Goal: Task Accomplishment & Management: Complete application form

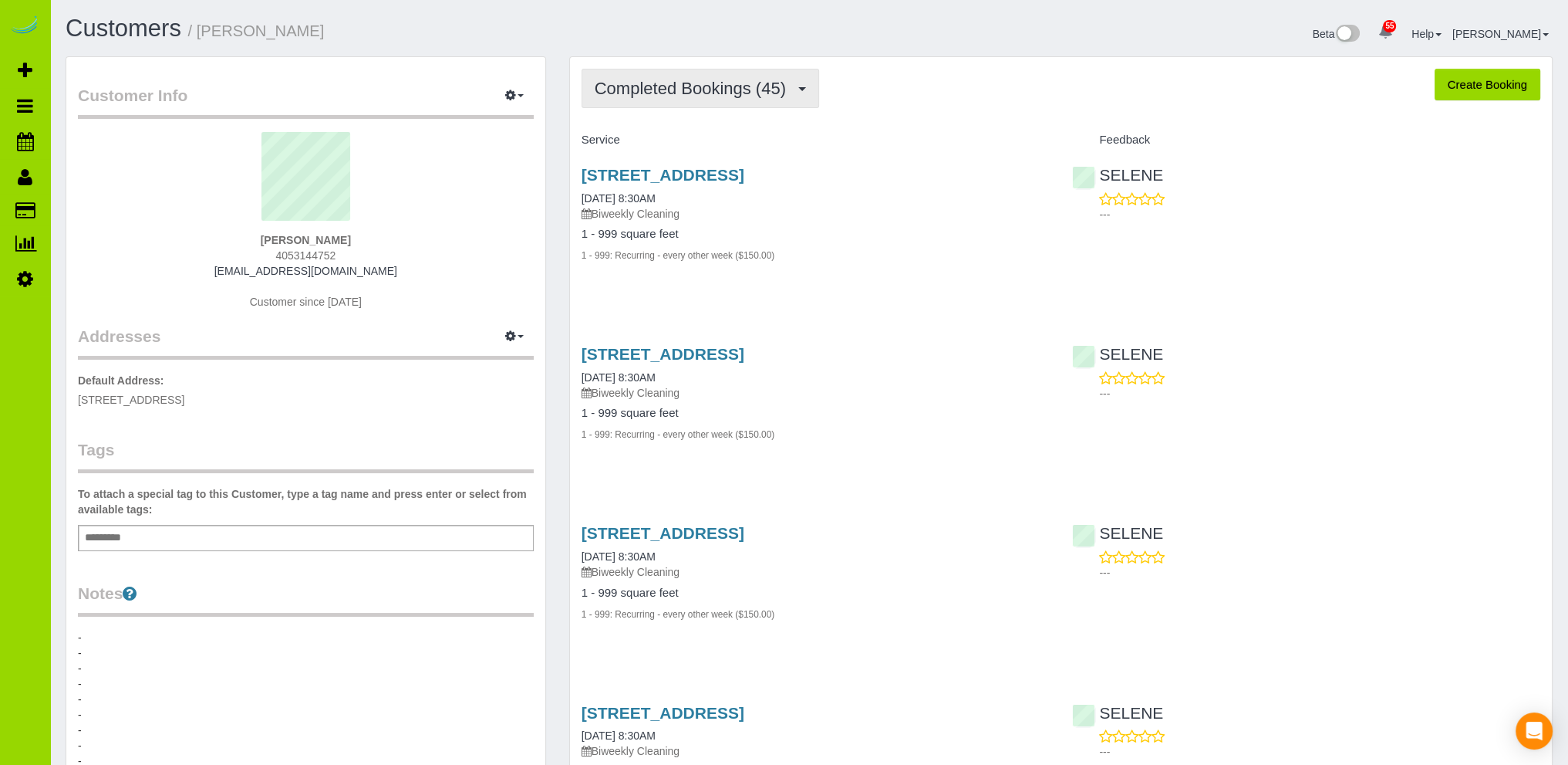
click at [697, 89] on span "Completed Bookings (45)" at bounding box center [694, 88] width 199 height 19
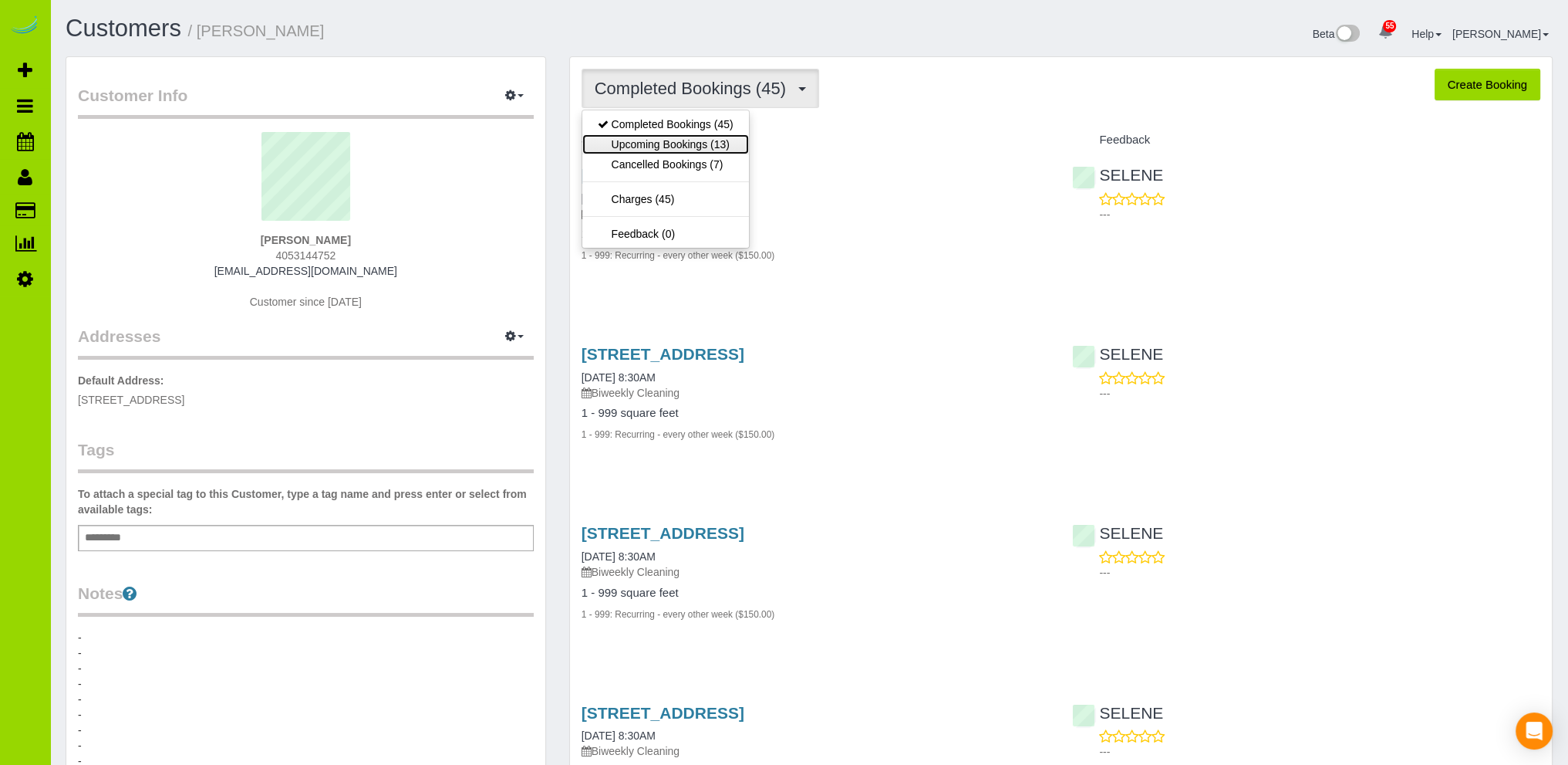
click at [657, 144] on link "Upcoming Bookings (13)" at bounding box center [666, 143] width 167 height 20
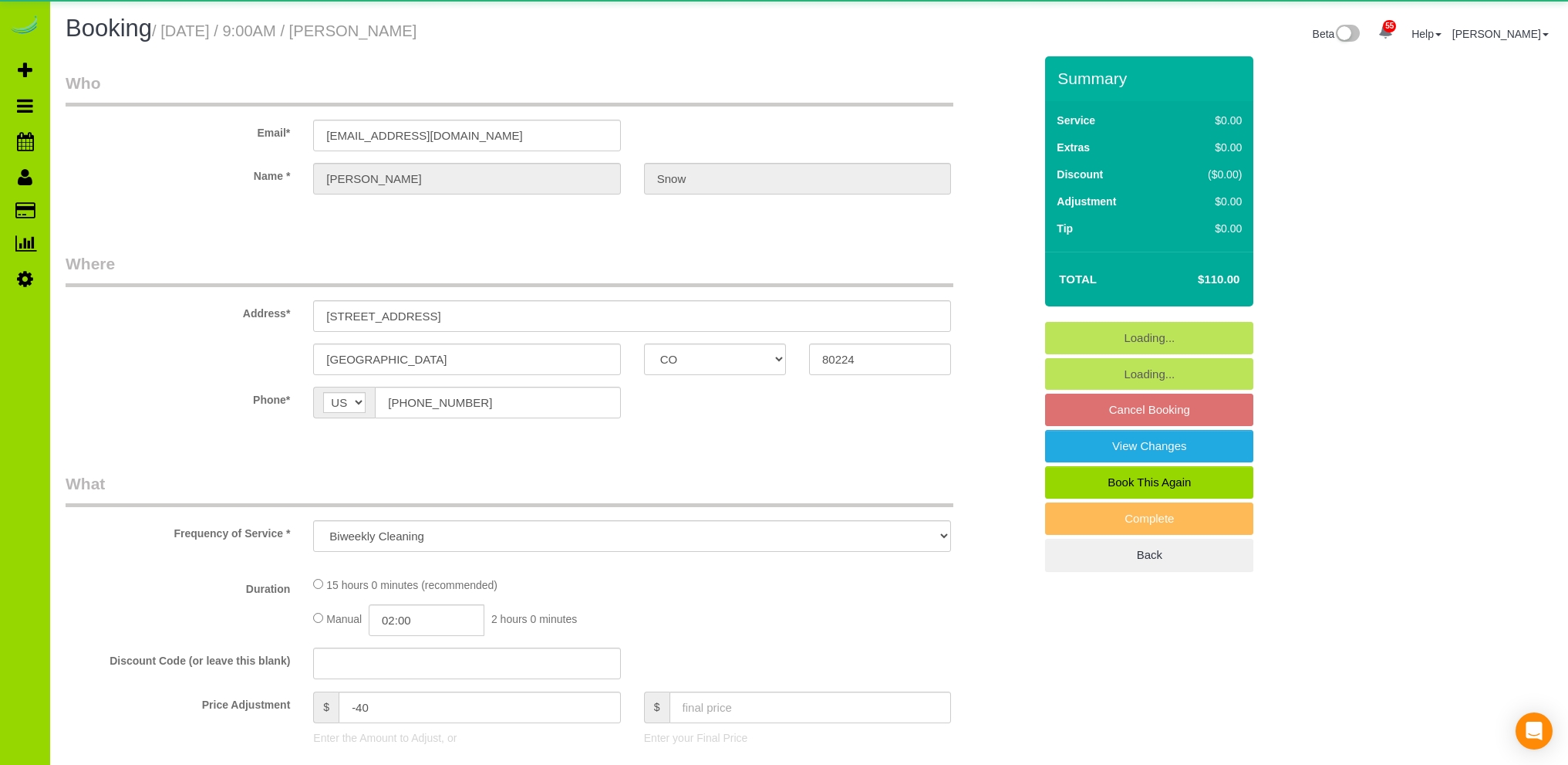
select select "CO"
select select "spot1"
select select "number:3"
select select "number:11"
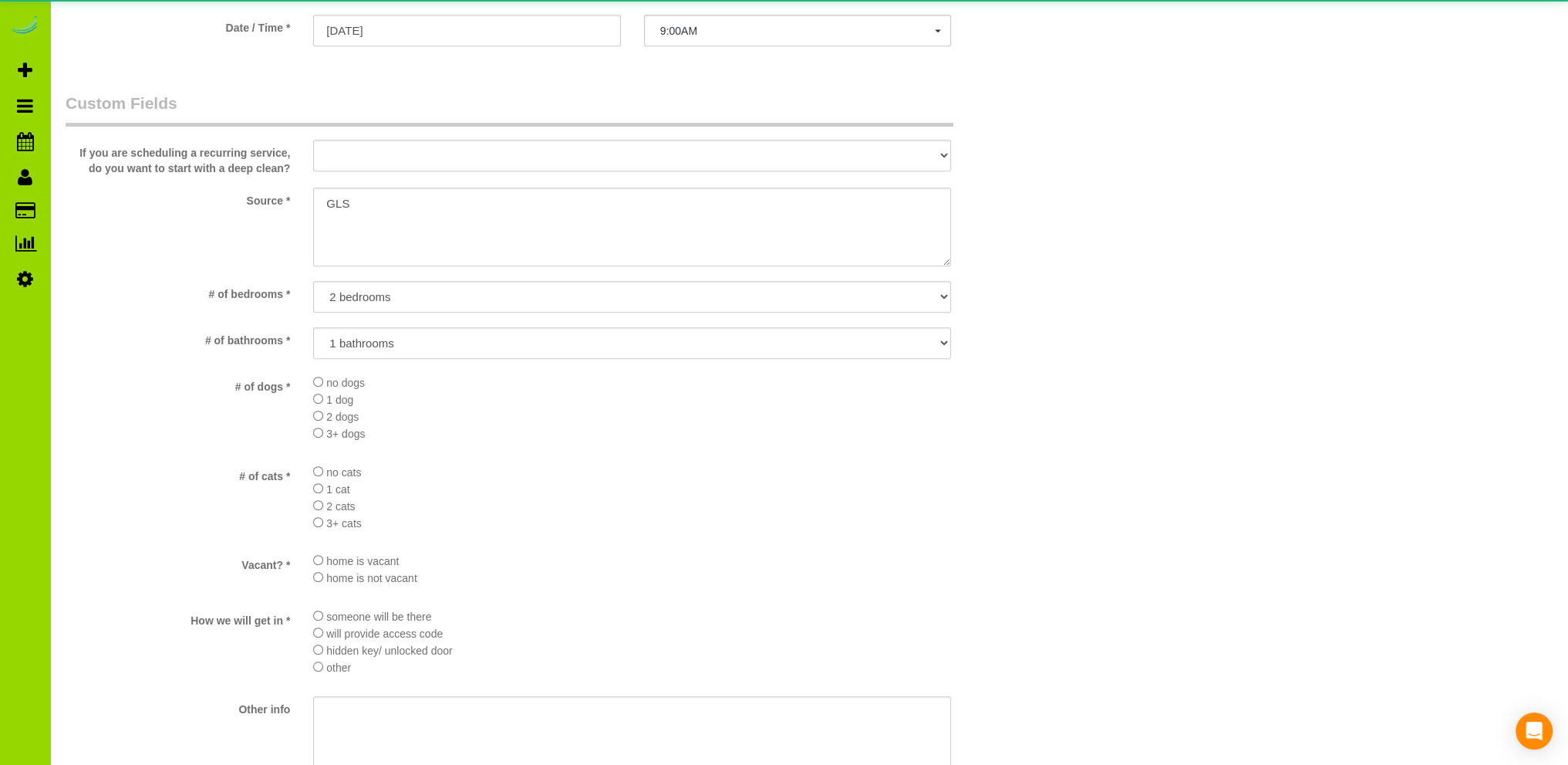
select select "6"
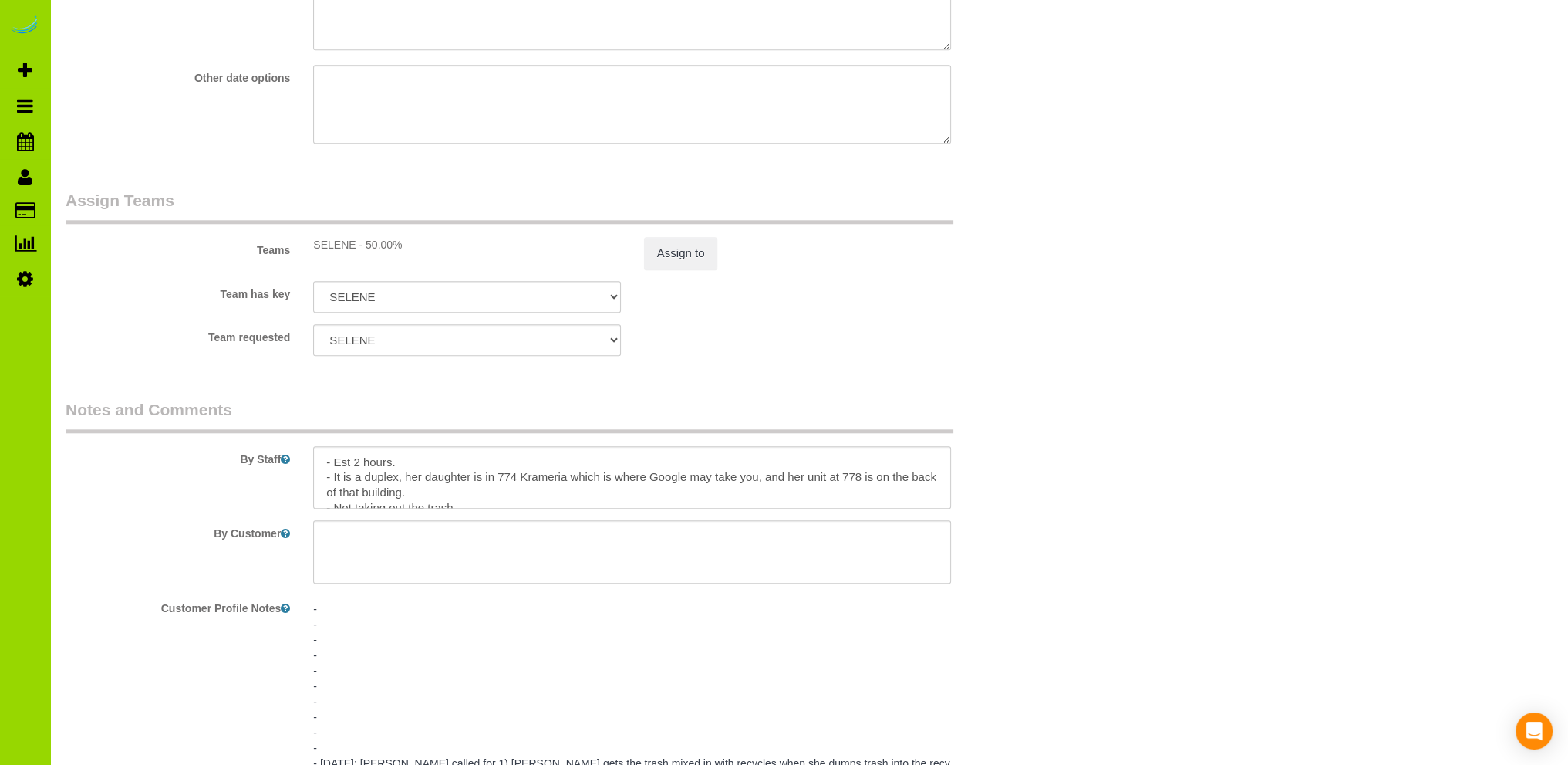
scroll to position [2341, 0]
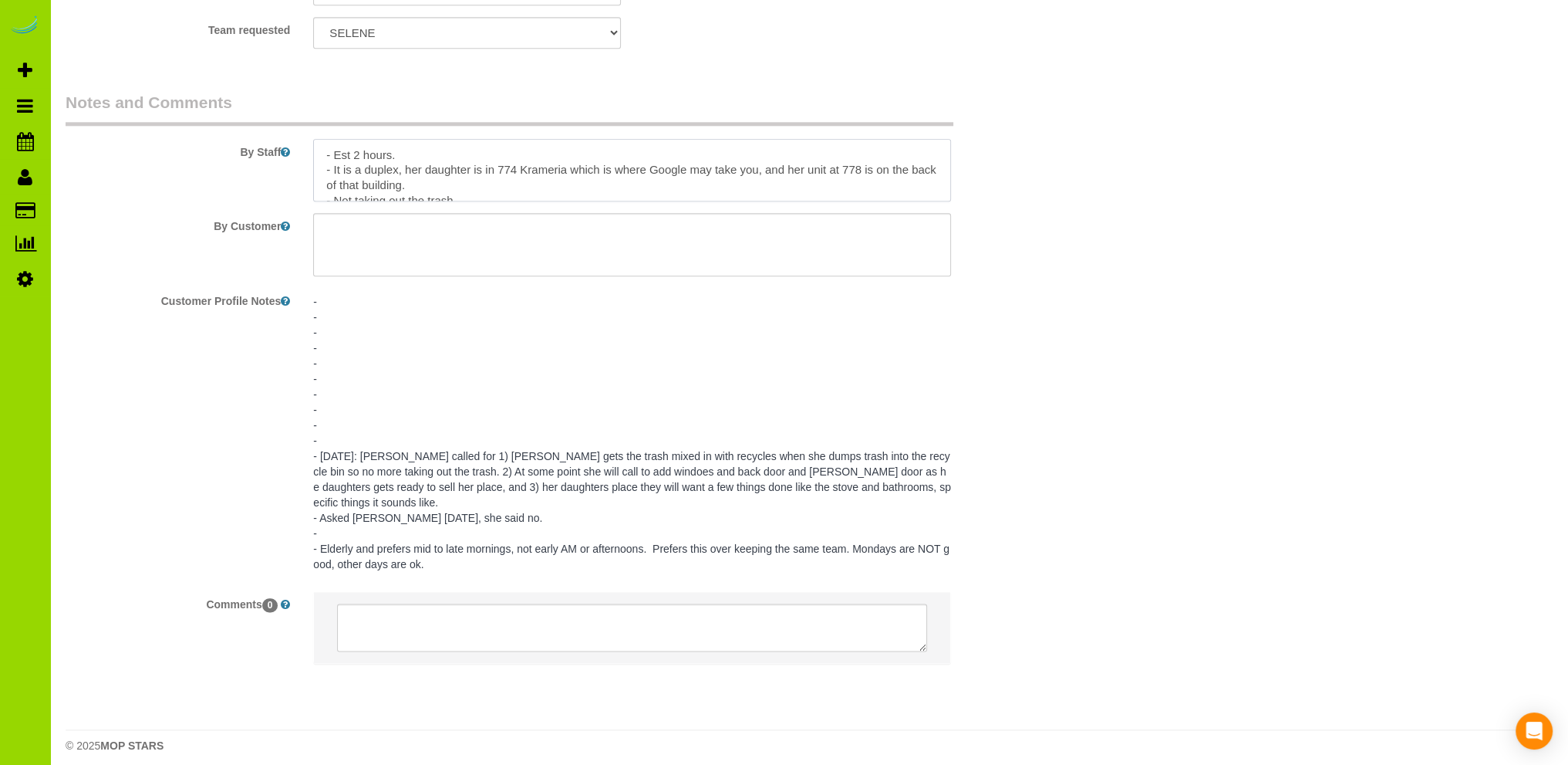
click at [445, 152] on textarea at bounding box center [632, 170] width 637 height 63
type textarea "- Est 2 hours. 8/18 moved from 8/21, her daughter will be there to let us in. -…"
click at [714, 371] on pre "- - - - - - - - - - - [DATE]: [PERSON_NAME] called for 1) [PERSON_NAME] gets th…" at bounding box center [632, 433] width 637 height 277
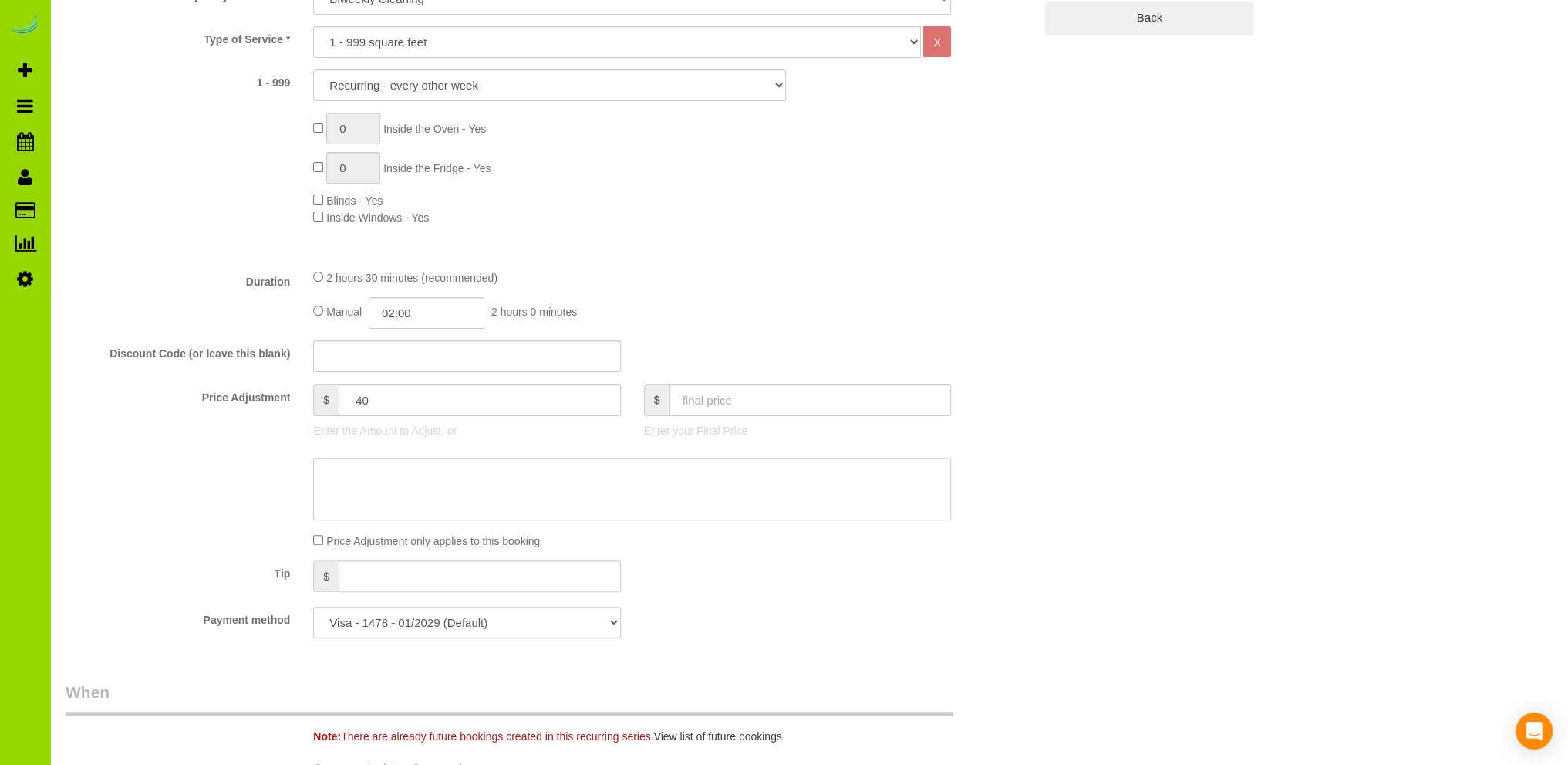
scroll to position [0, 0]
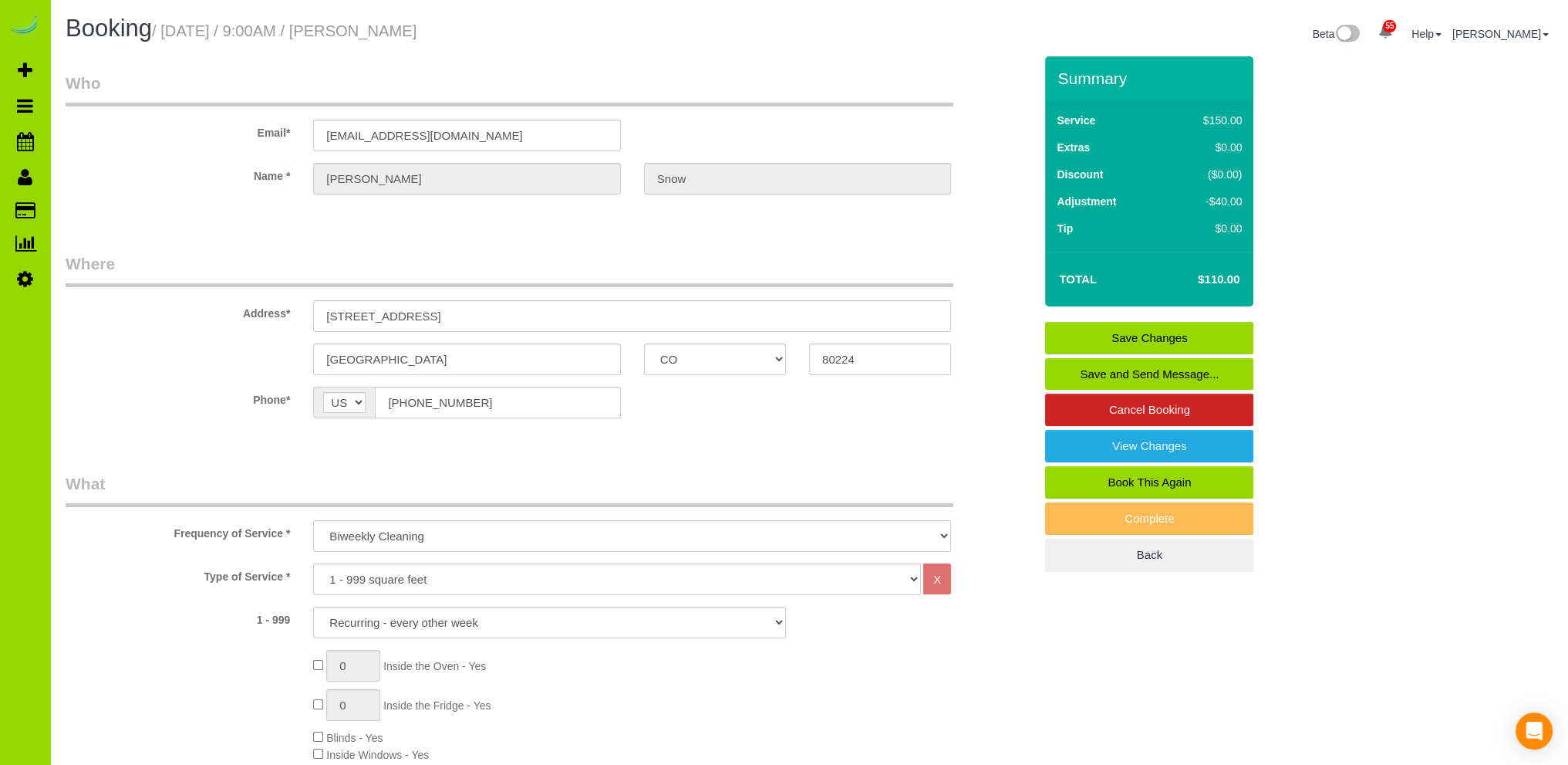
click at [1145, 339] on link "Save Changes" at bounding box center [1148, 338] width 208 height 32
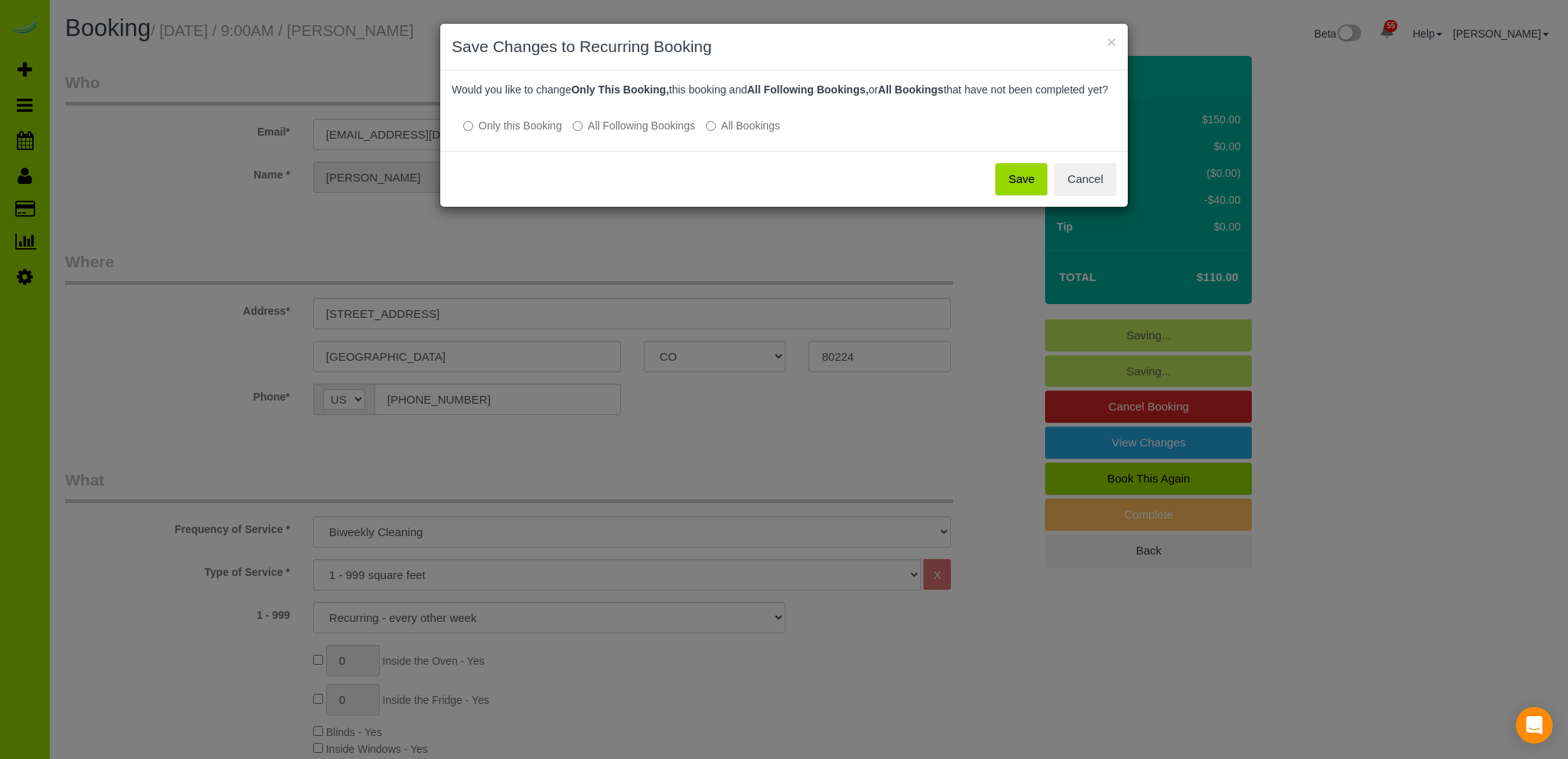
click at [1023, 191] on button "Save" at bounding box center [1021, 179] width 52 height 32
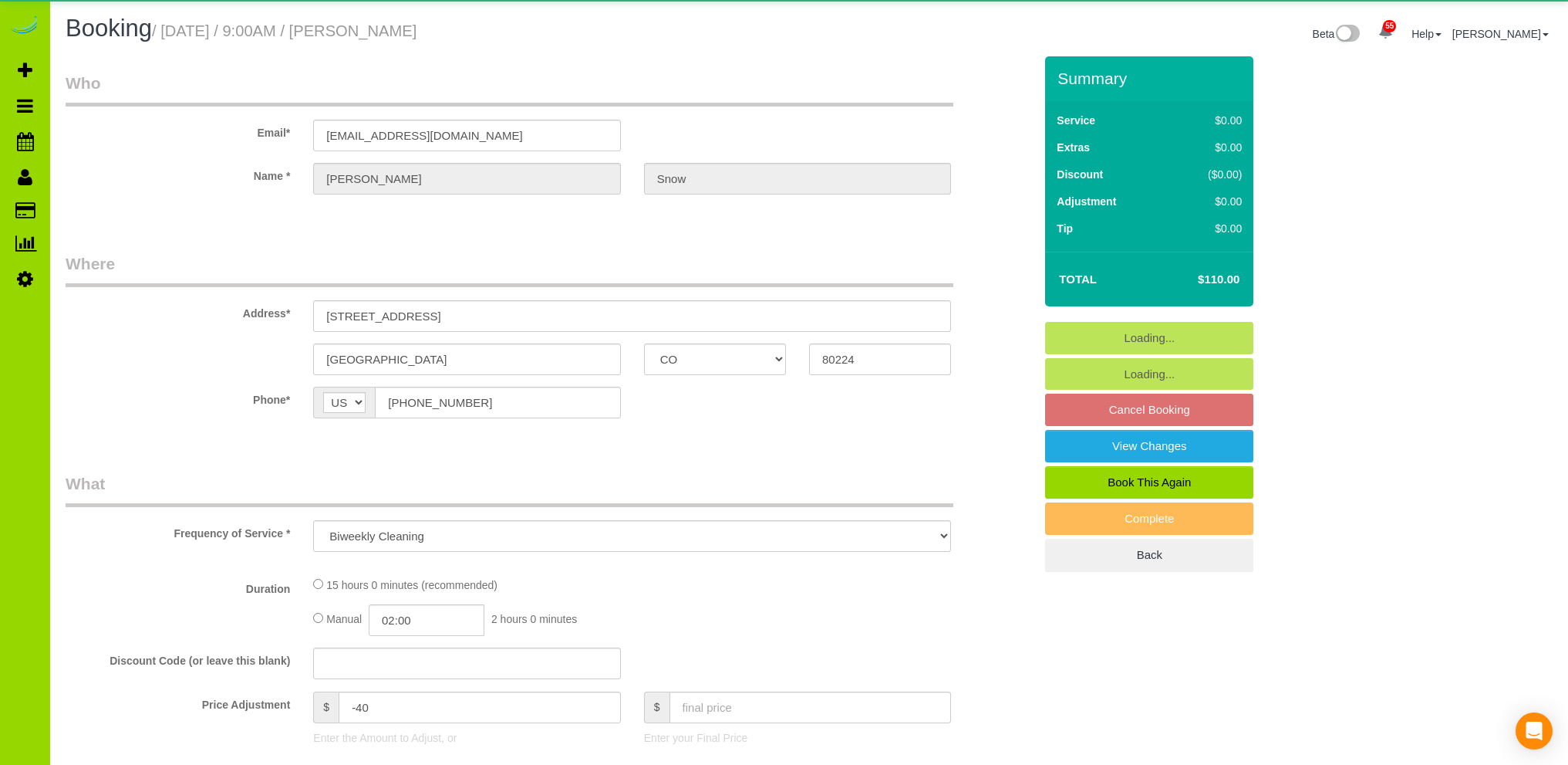
select select "CO"
select select "spot1"
select select "number:3"
select select "number:11"
select select "object:1162"
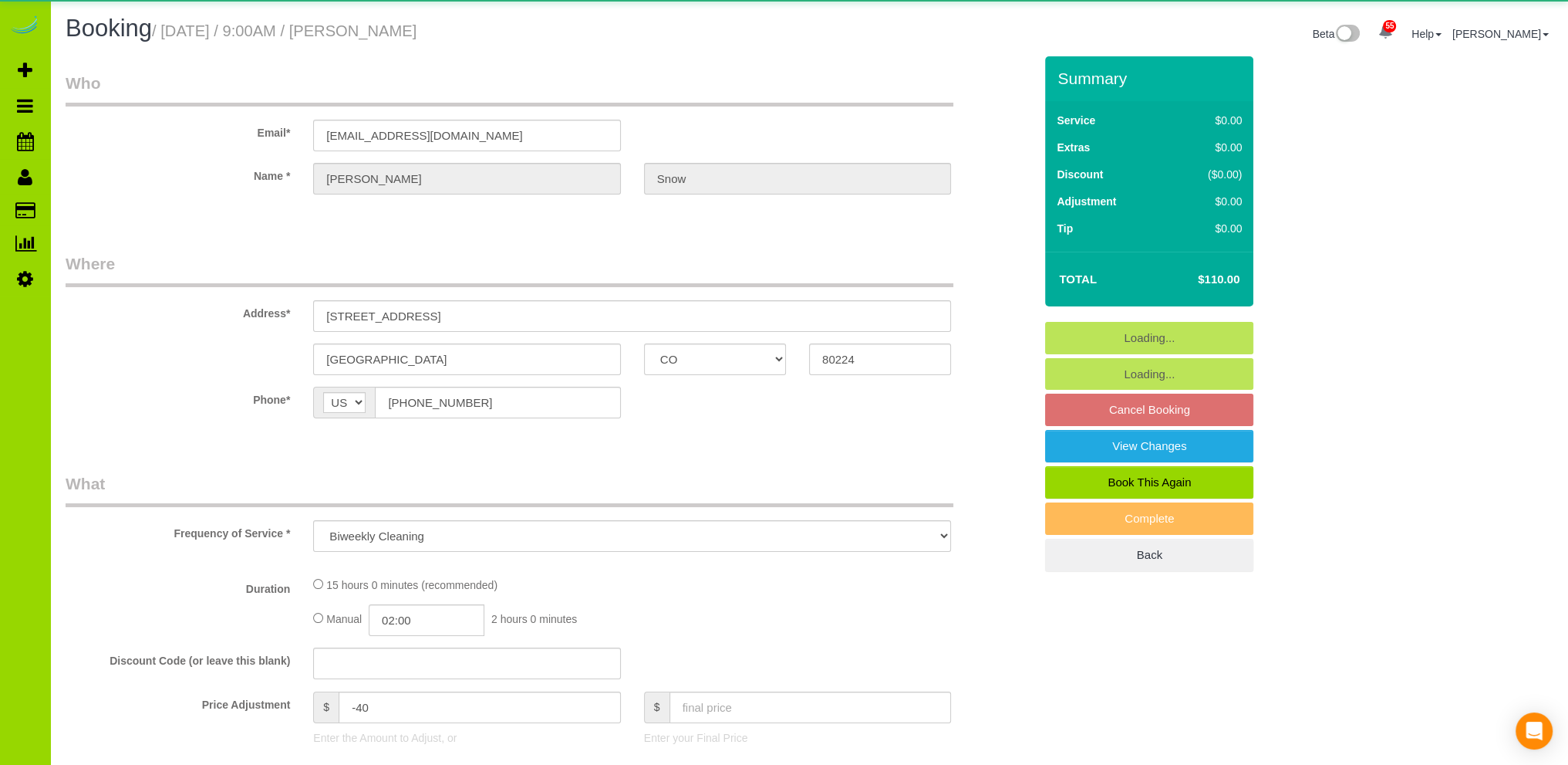
select select "6"
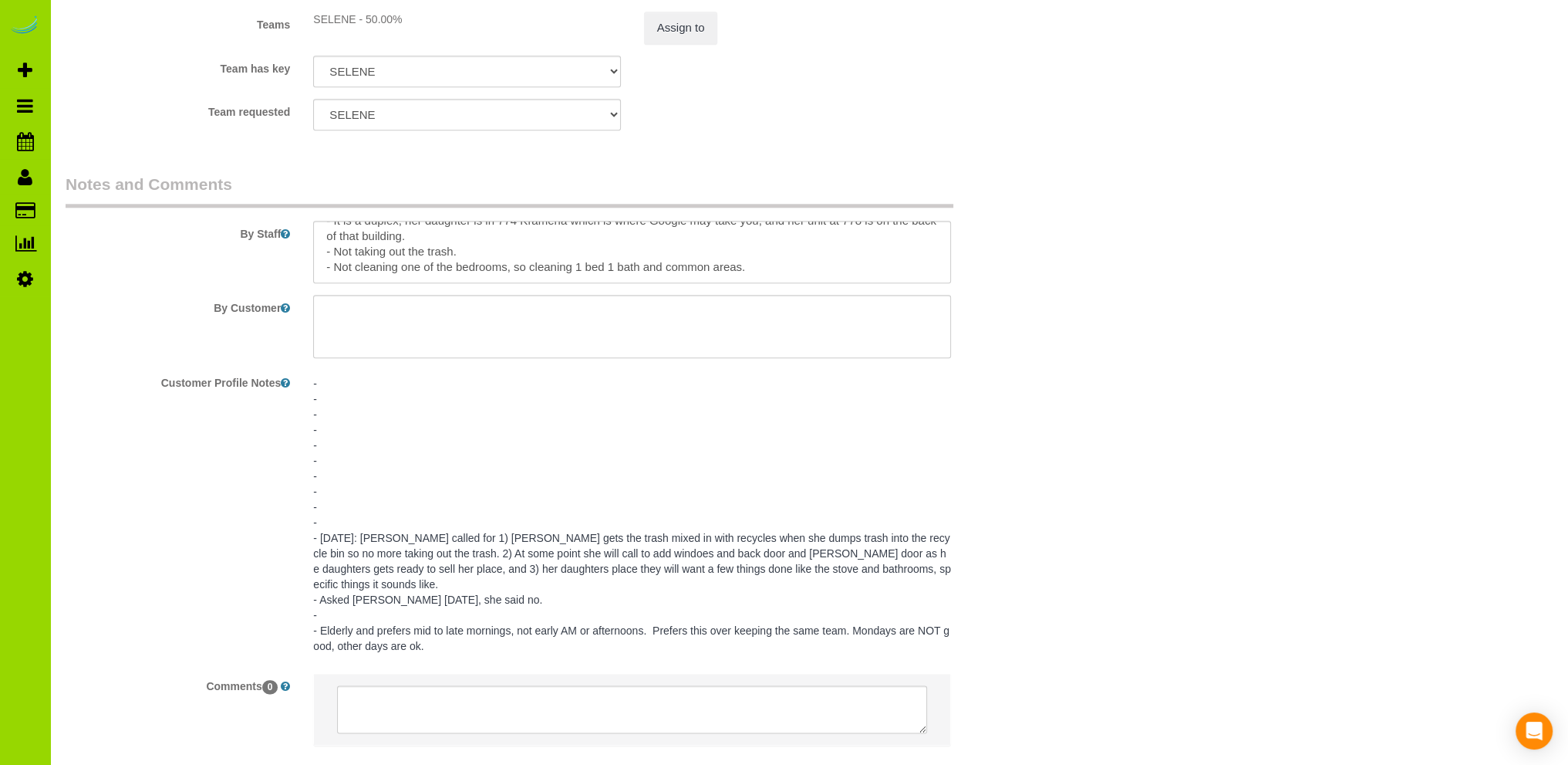
scroll to position [2341, 0]
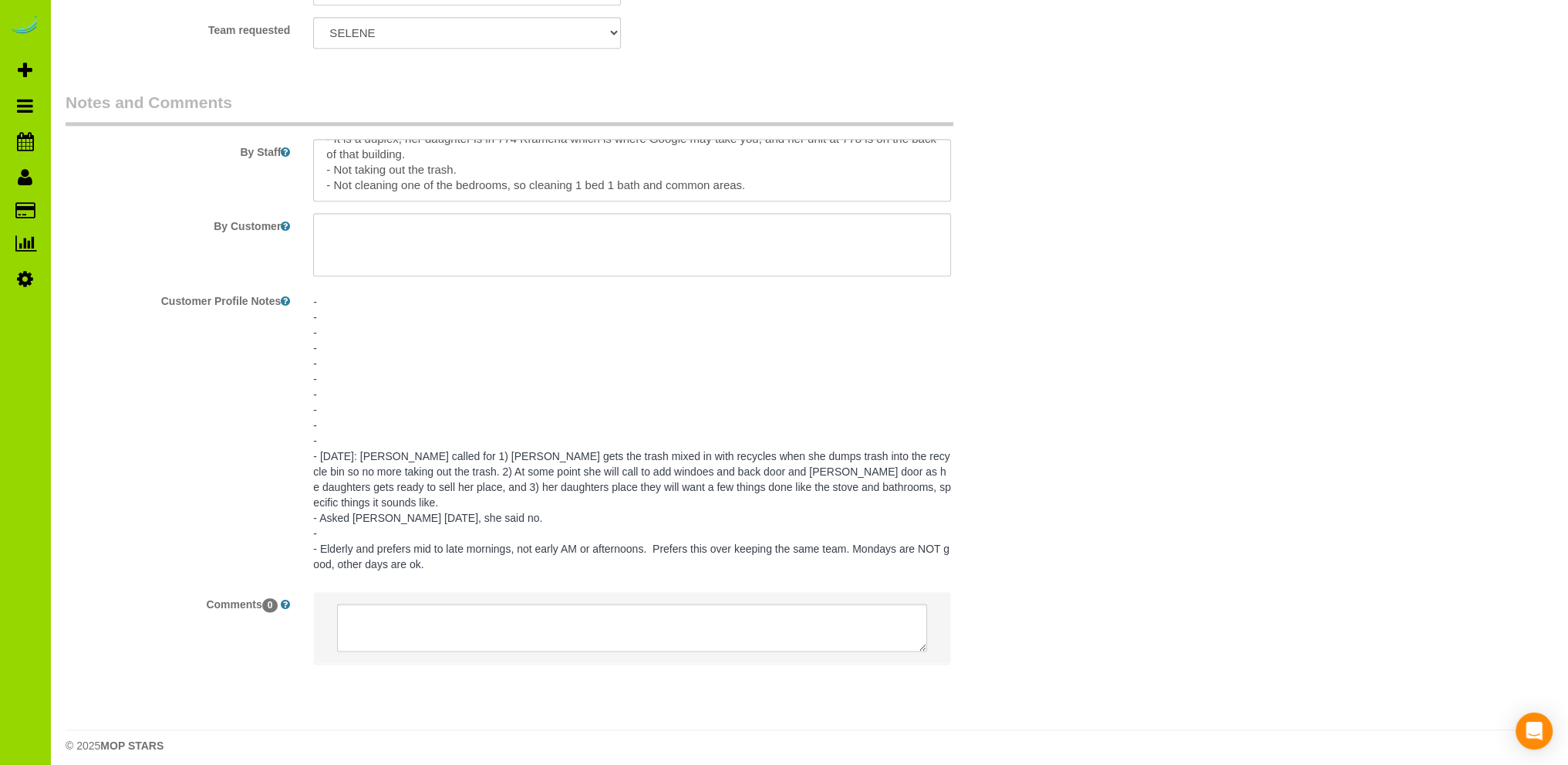
click at [359, 438] on pre "- - - - - - - - - - - [DATE]: [PERSON_NAME] called for 1) [PERSON_NAME] gets th…" at bounding box center [632, 433] width 637 height 277
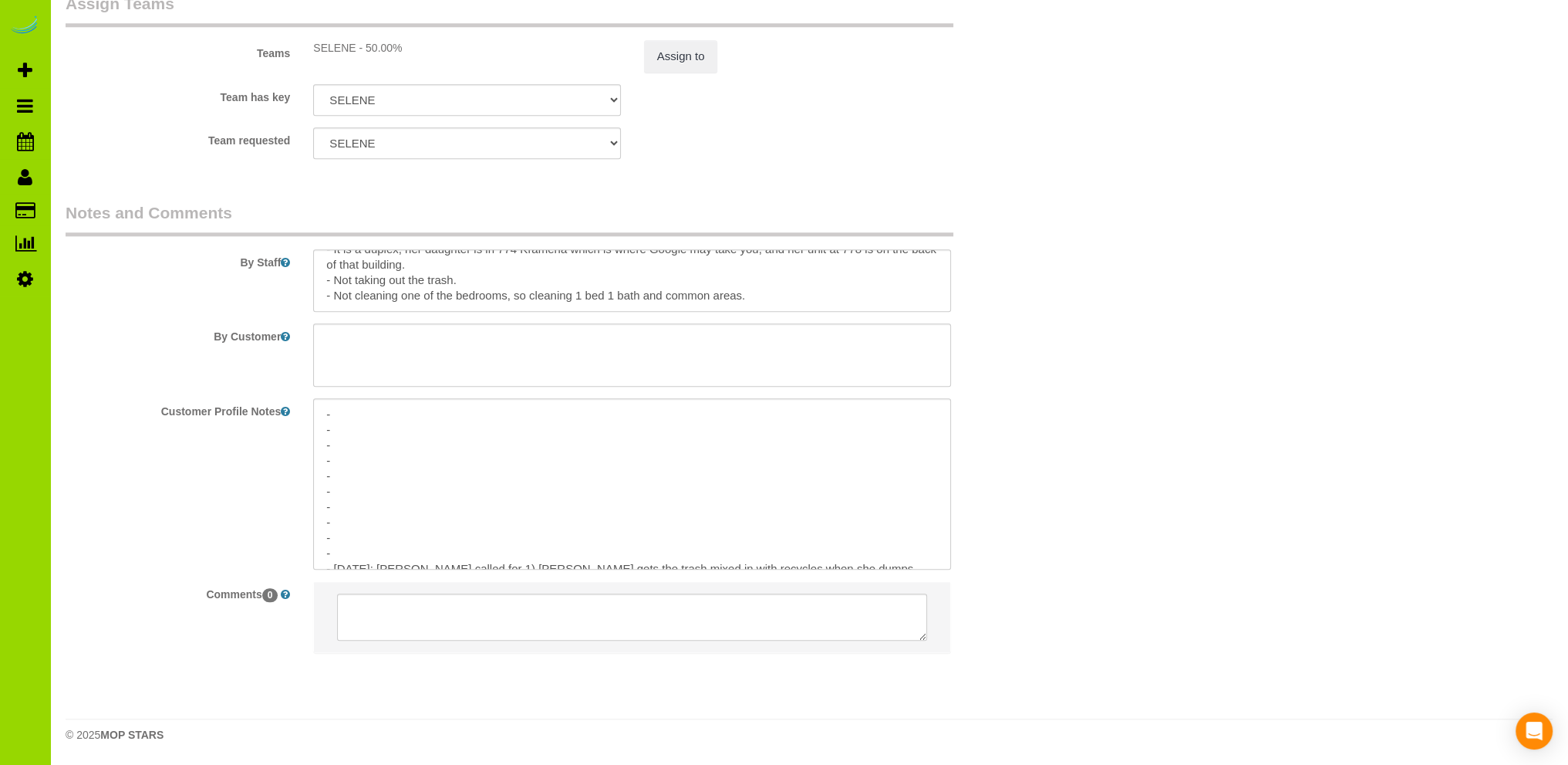
scroll to position [2236, 0]
click at [355, 545] on textarea "- - - - - - - - - - - [DATE]: [PERSON_NAME] called for 1) [PERSON_NAME] gets th…" at bounding box center [632, 483] width 637 height 171
type textarea "- - - - - - - - - - [DATE]: [PERSON_NAME]'s daughter [PHONE_NUMBER] - [DATE]: […"
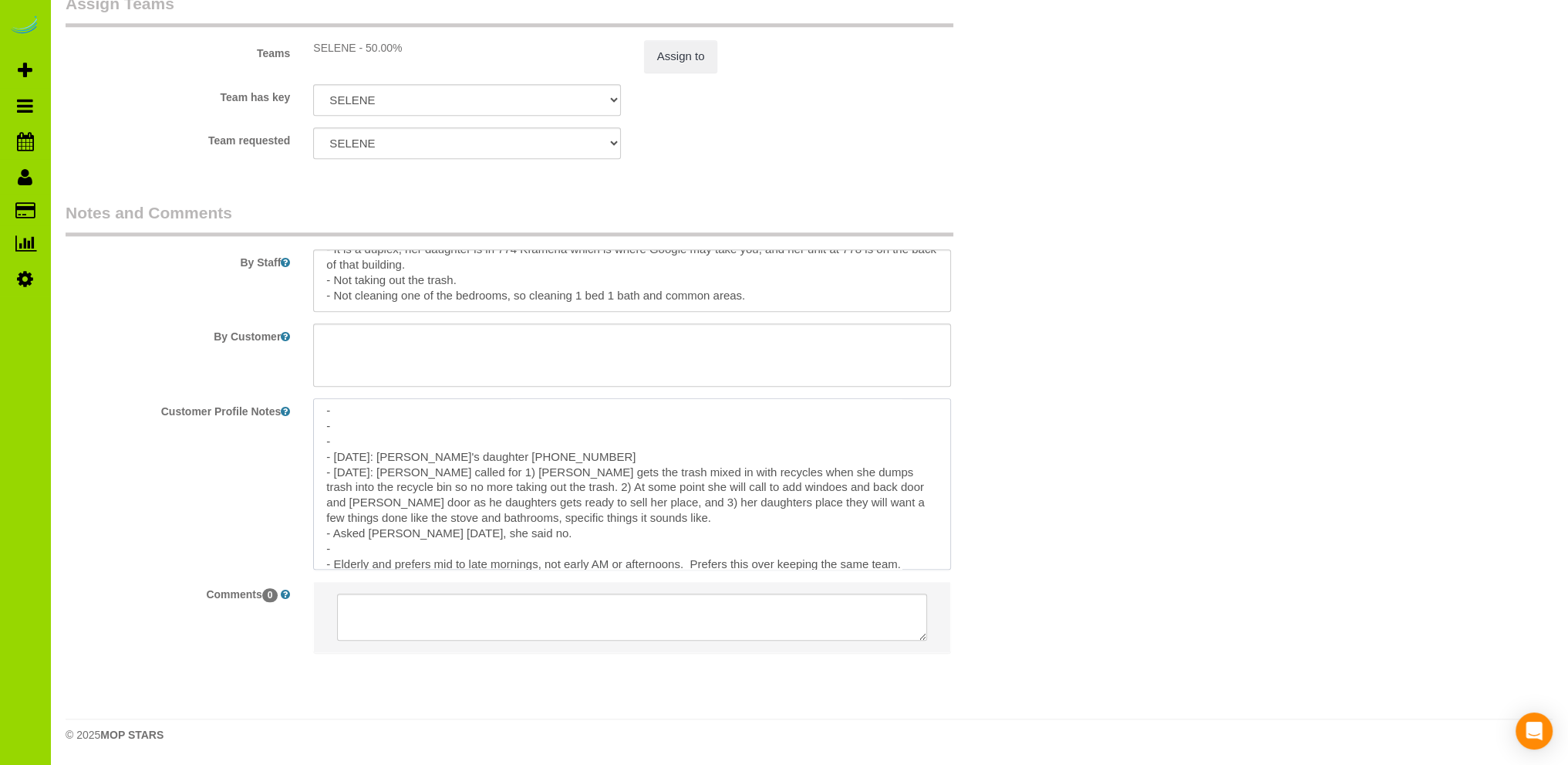
scroll to position [124, 0]
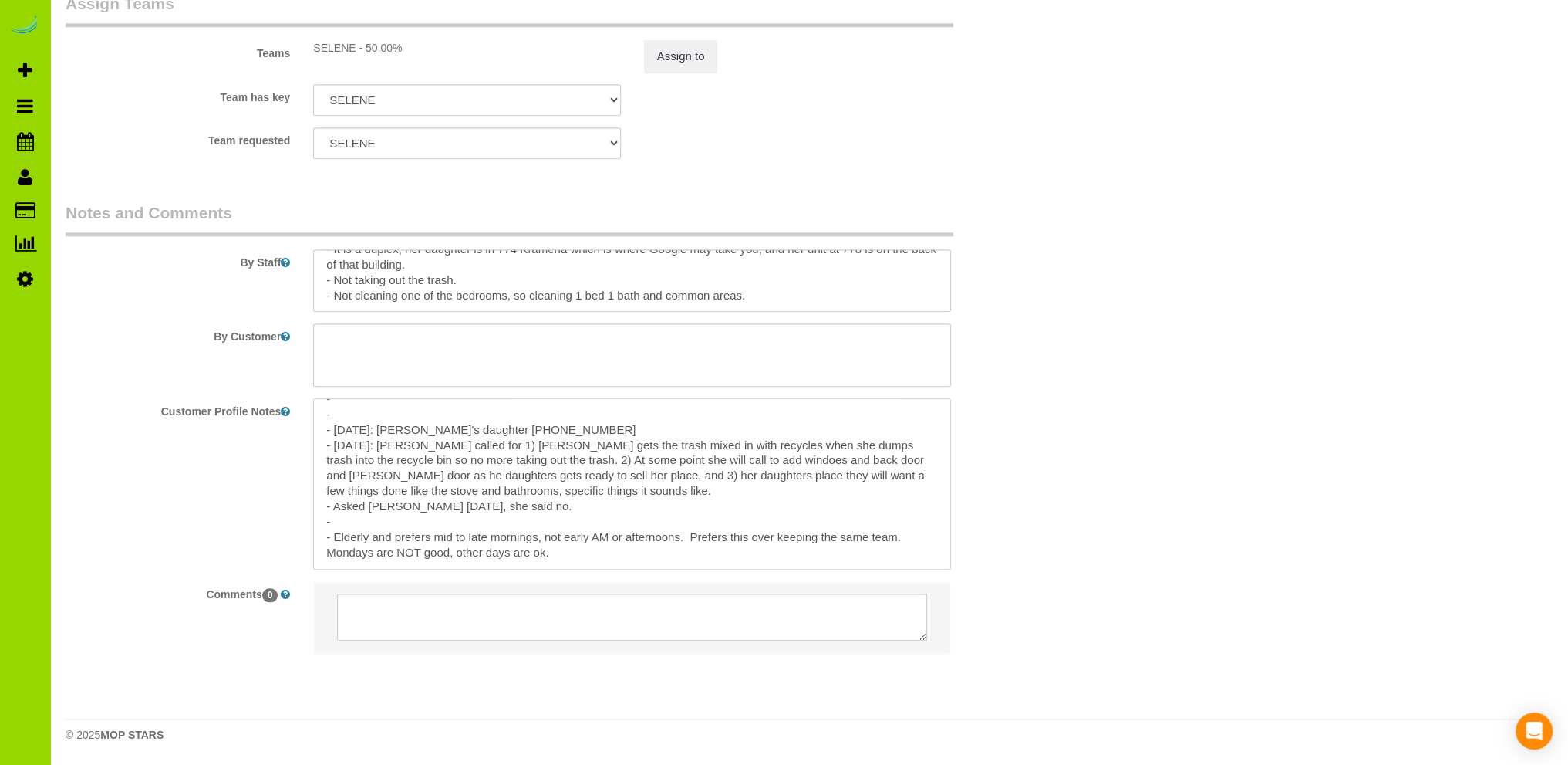
drag, startPoint x: 553, startPoint y: 552, endPoint x: 378, endPoint y: 423, distance: 217.4
click at [378, 423] on textarea "- - - - - - - - - - [DATE]: [PERSON_NAME]'s daughter [PHONE_NUMBER] - [DATE]: […" at bounding box center [632, 483] width 637 height 171
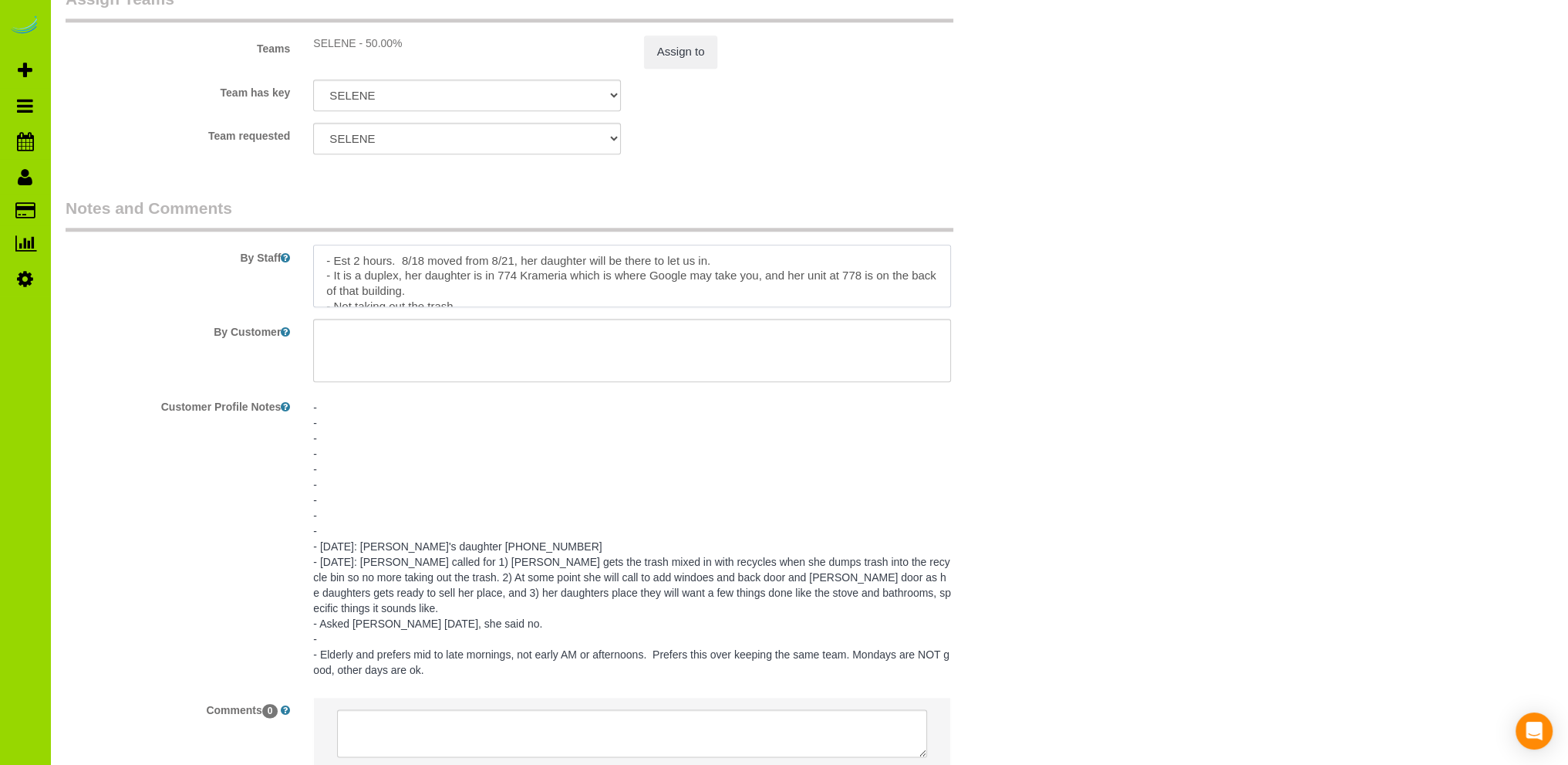
click at [723, 260] on textarea at bounding box center [632, 275] width 637 height 63
paste textarea "[PERSON_NAME]'s daughter [PHONE_NUMBER]"
click at [713, 265] on textarea at bounding box center [632, 275] width 637 height 63
click at [837, 264] on textarea at bounding box center [632, 275] width 637 height 63
click at [460, 277] on textarea at bounding box center [632, 275] width 637 height 63
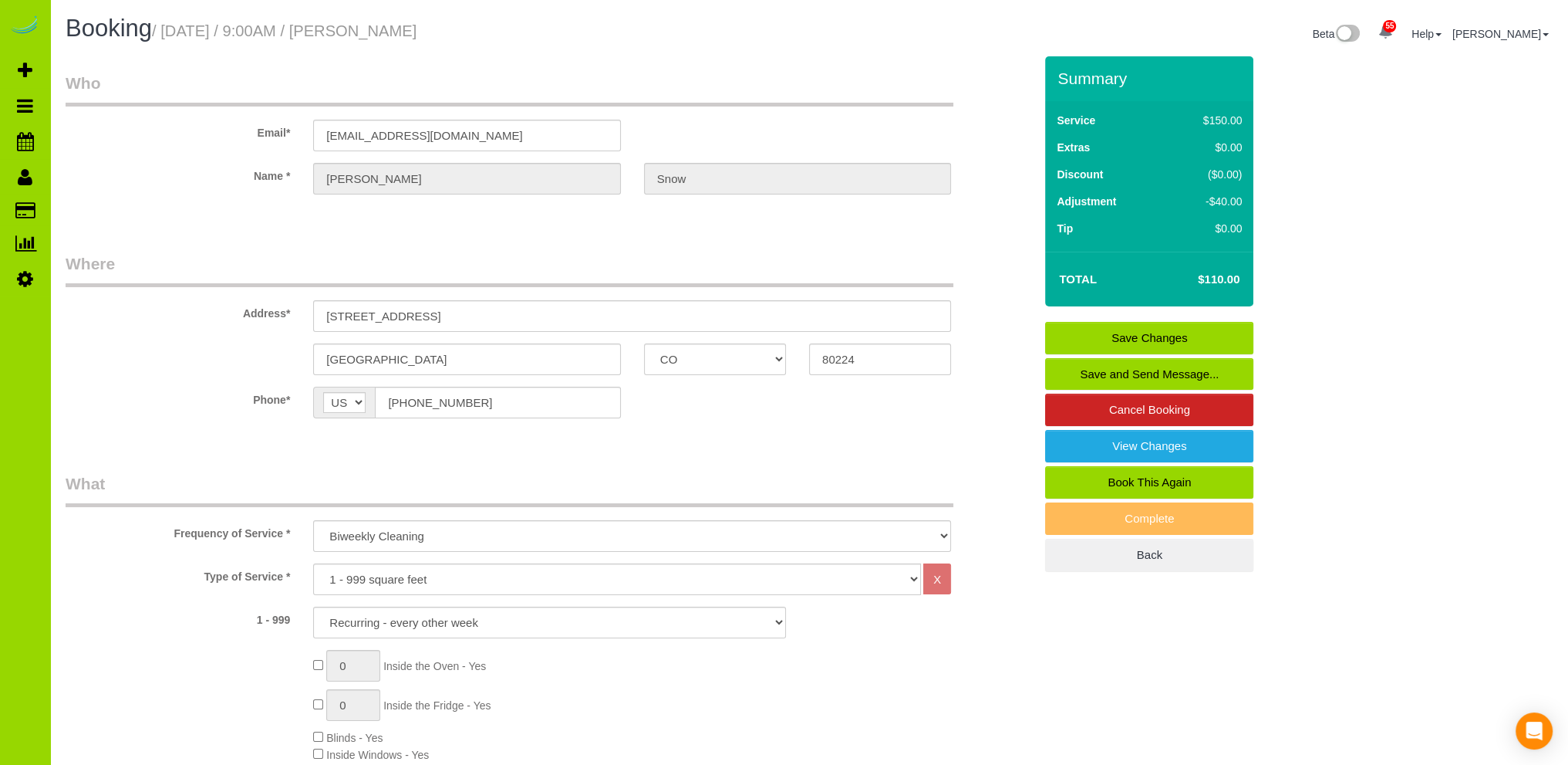
type textarea "- Est 2 hours. 8/18 moved from 8/21, her daughter will be there to let us in. C…"
click at [1129, 339] on link "Save Changes" at bounding box center [1148, 338] width 208 height 32
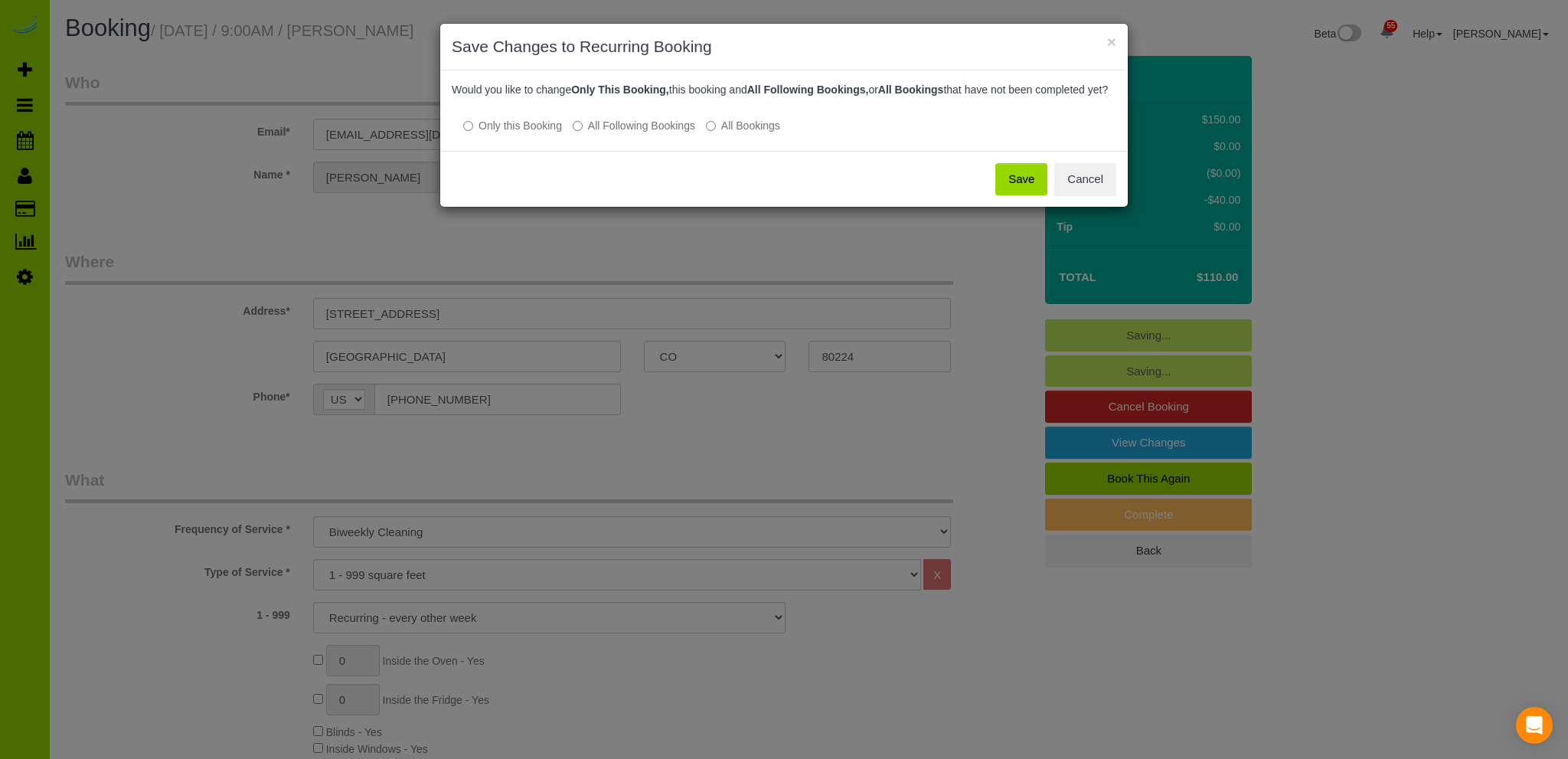
click at [1017, 192] on button "Save" at bounding box center [1021, 179] width 52 height 32
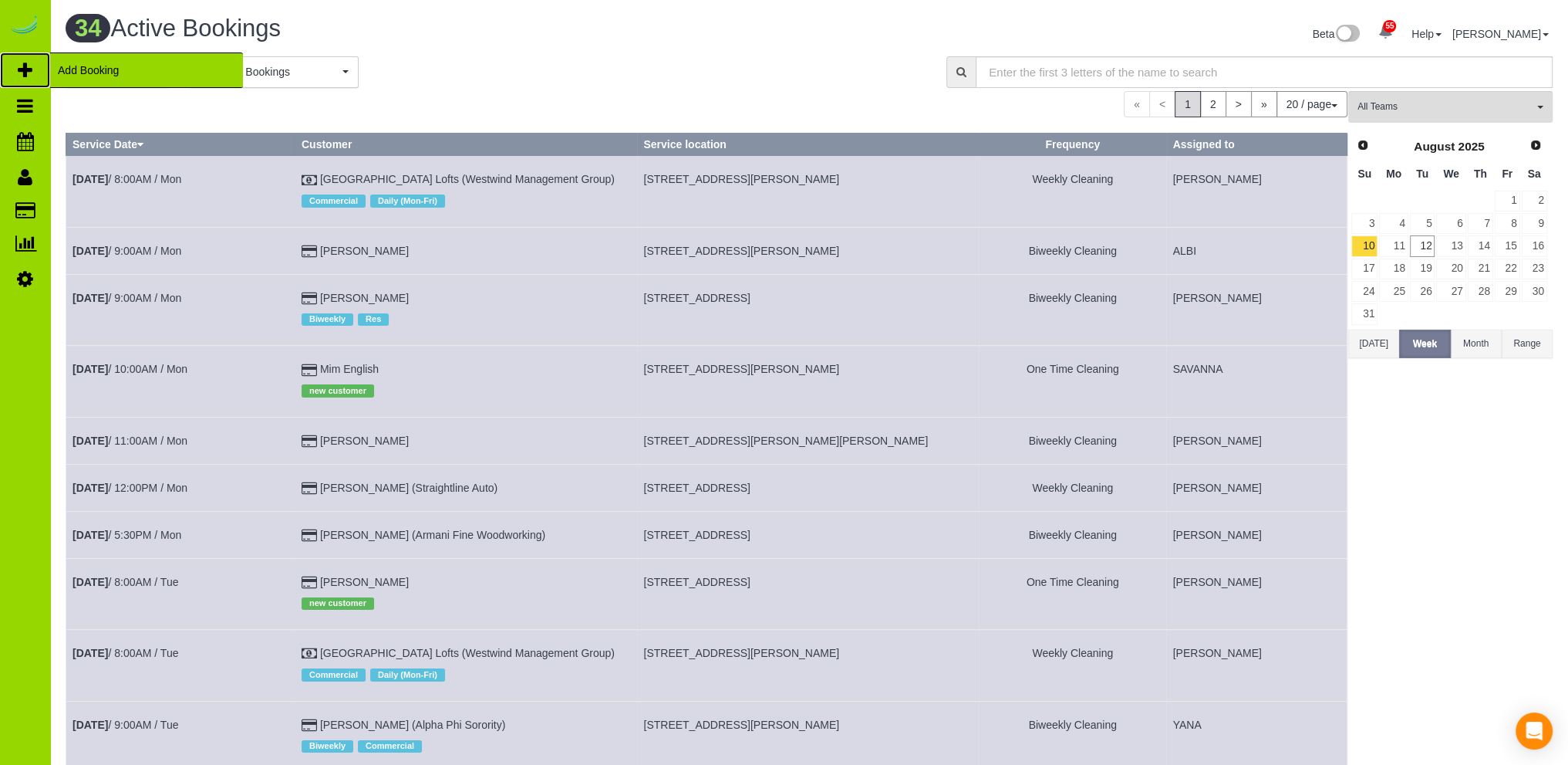
click at [106, 66] on span "Add Booking" at bounding box center [146, 71] width 192 height 36
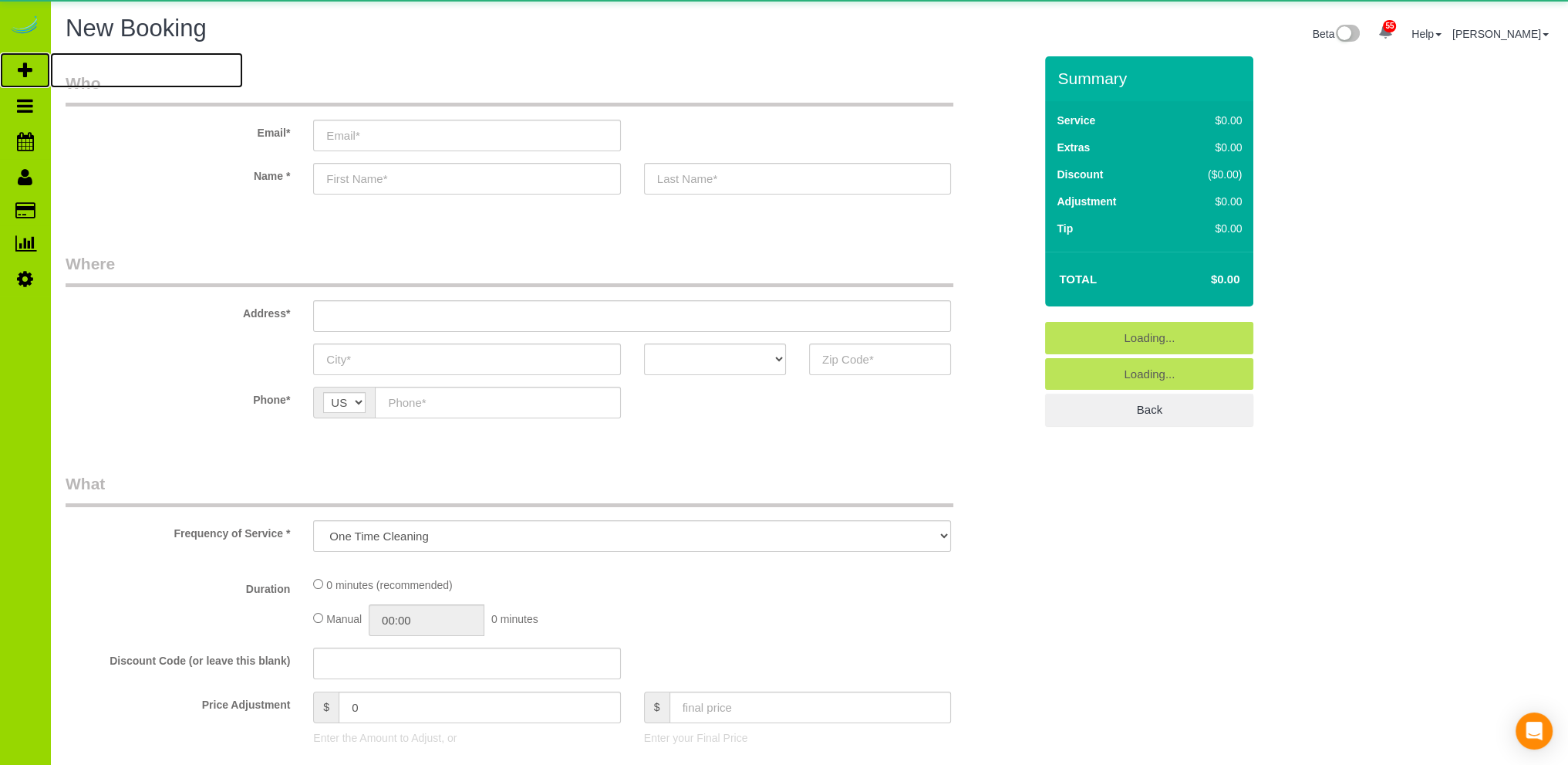
select select "object:2378"
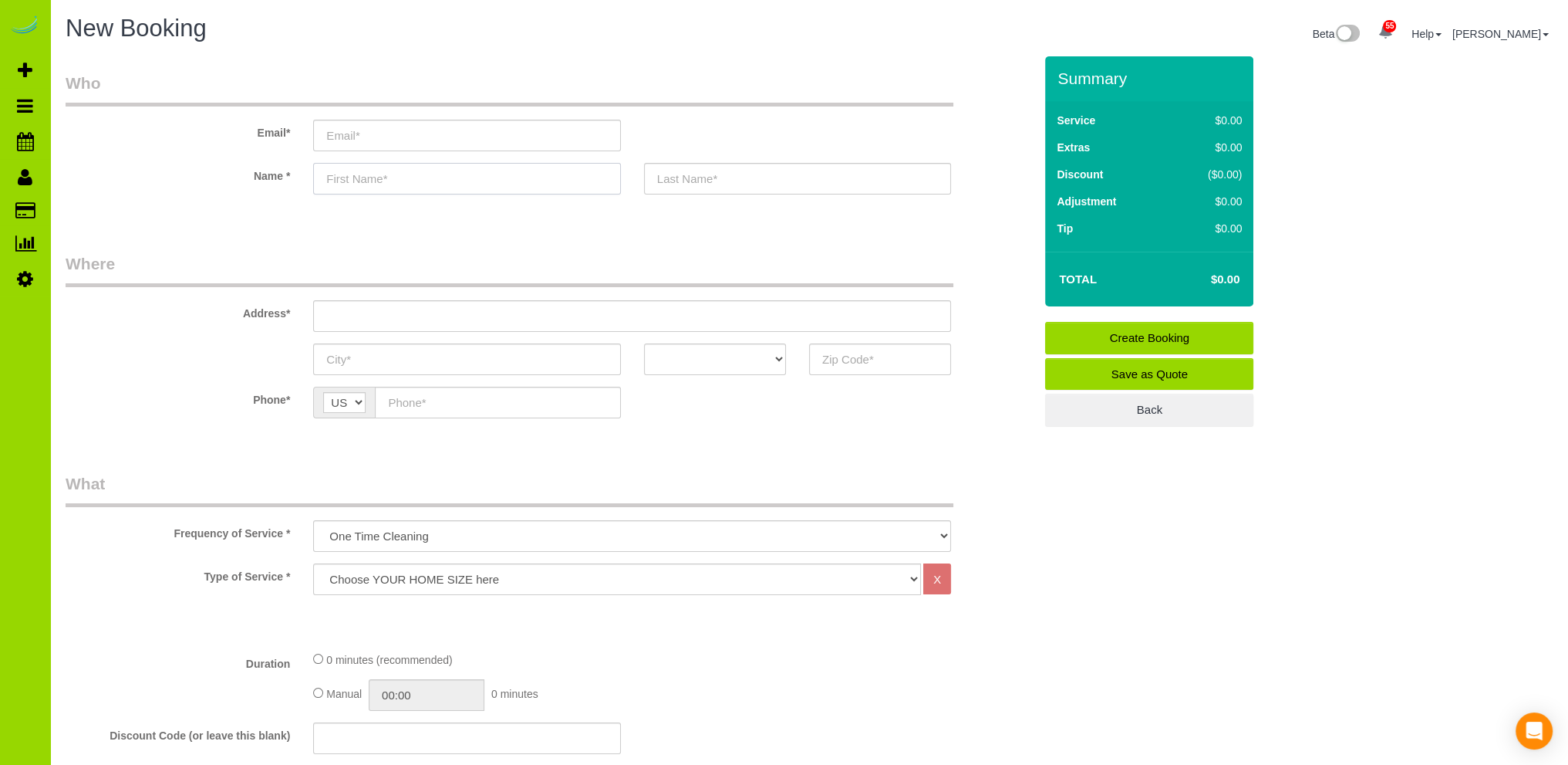
click at [393, 180] on input "text" at bounding box center [467, 179] width 307 height 32
type input "[PERSON_NAME]"
drag, startPoint x: 703, startPoint y: 358, endPoint x: 684, endPoint y: 345, distance: 23.0
click at [704, 358] on select "AK AL AR AZ CA CO CT DC DE [GEOGRAPHIC_DATA] [GEOGRAPHIC_DATA] HI IA ID IL IN K…" at bounding box center [715, 359] width 141 height 32
select select "CO"
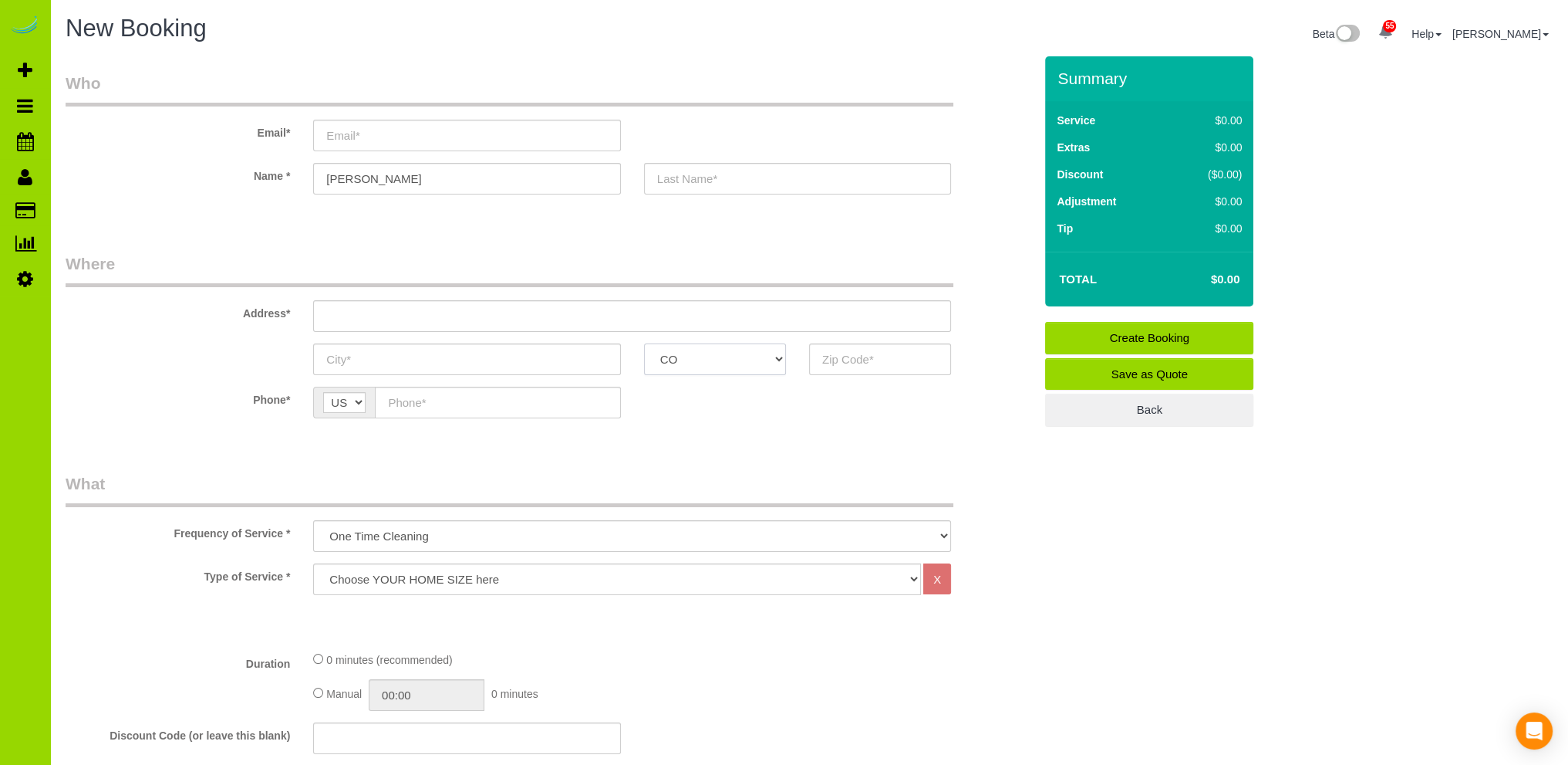
click at [644, 343] on select "AK AL AR AZ CA CO CT DC DE [GEOGRAPHIC_DATA] [GEOGRAPHIC_DATA] HI IA ID IL IN K…" at bounding box center [715, 359] width 141 height 32
click at [411, 405] on input "text" at bounding box center [498, 403] width 245 height 32
type input "[PHONE_NUMBER]"
click at [357, 358] on input "text" at bounding box center [467, 359] width 307 height 32
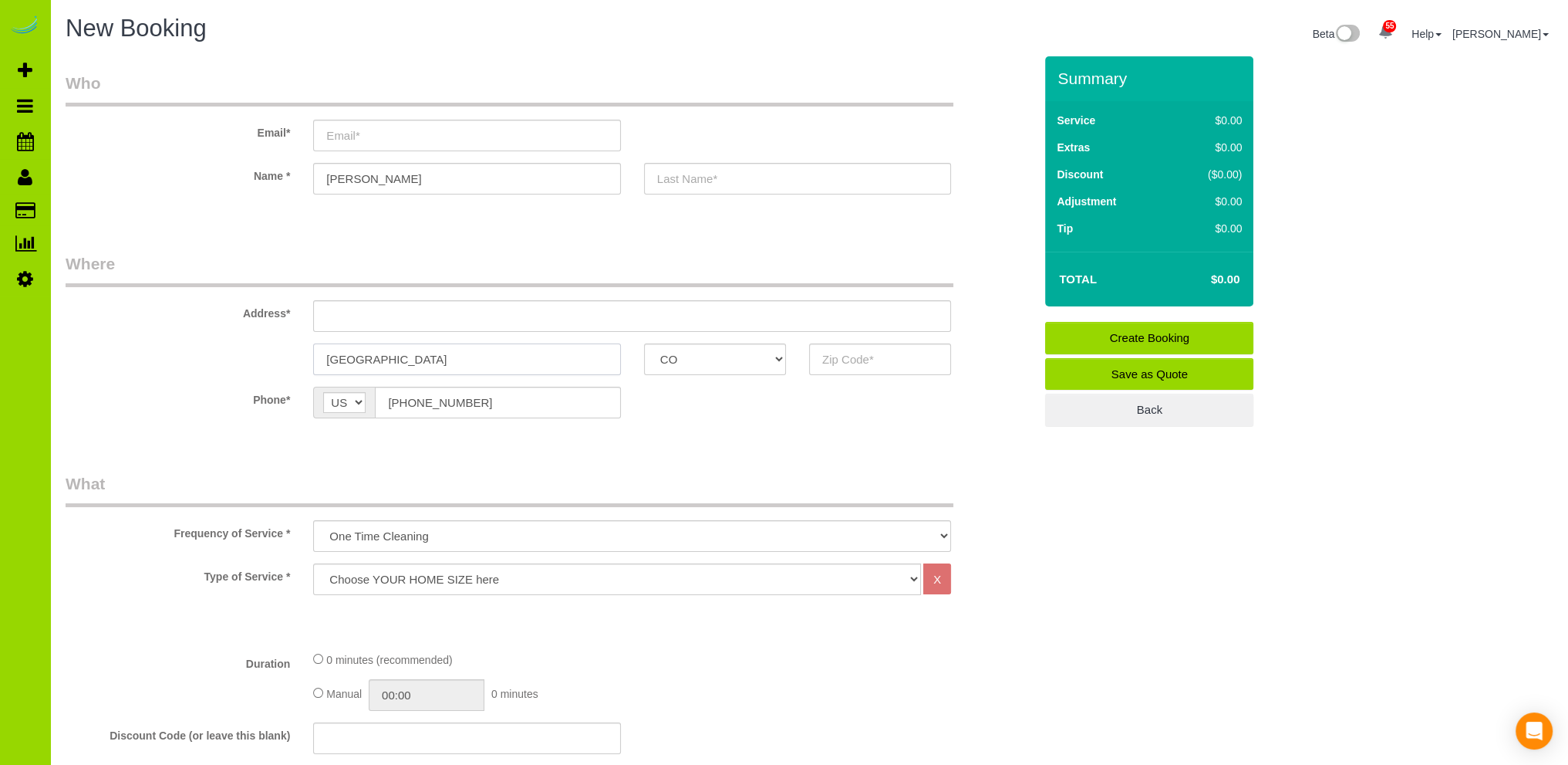
type input "[GEOGRAPHIC_DATA]"
click at [337, 319] on input "text" at bounding box center [632, 316] width 637 height 32
drag, startPoint x: 468, startPoint y: 305, endPoint x: 298, endPoint y: 320, distance: 170.7
click at [298, 320] on div "Address* [STREET_ADDRESS]" at bounding box center [549, 291] width 991 height 79
type input "[STREET_ADDRESS]"
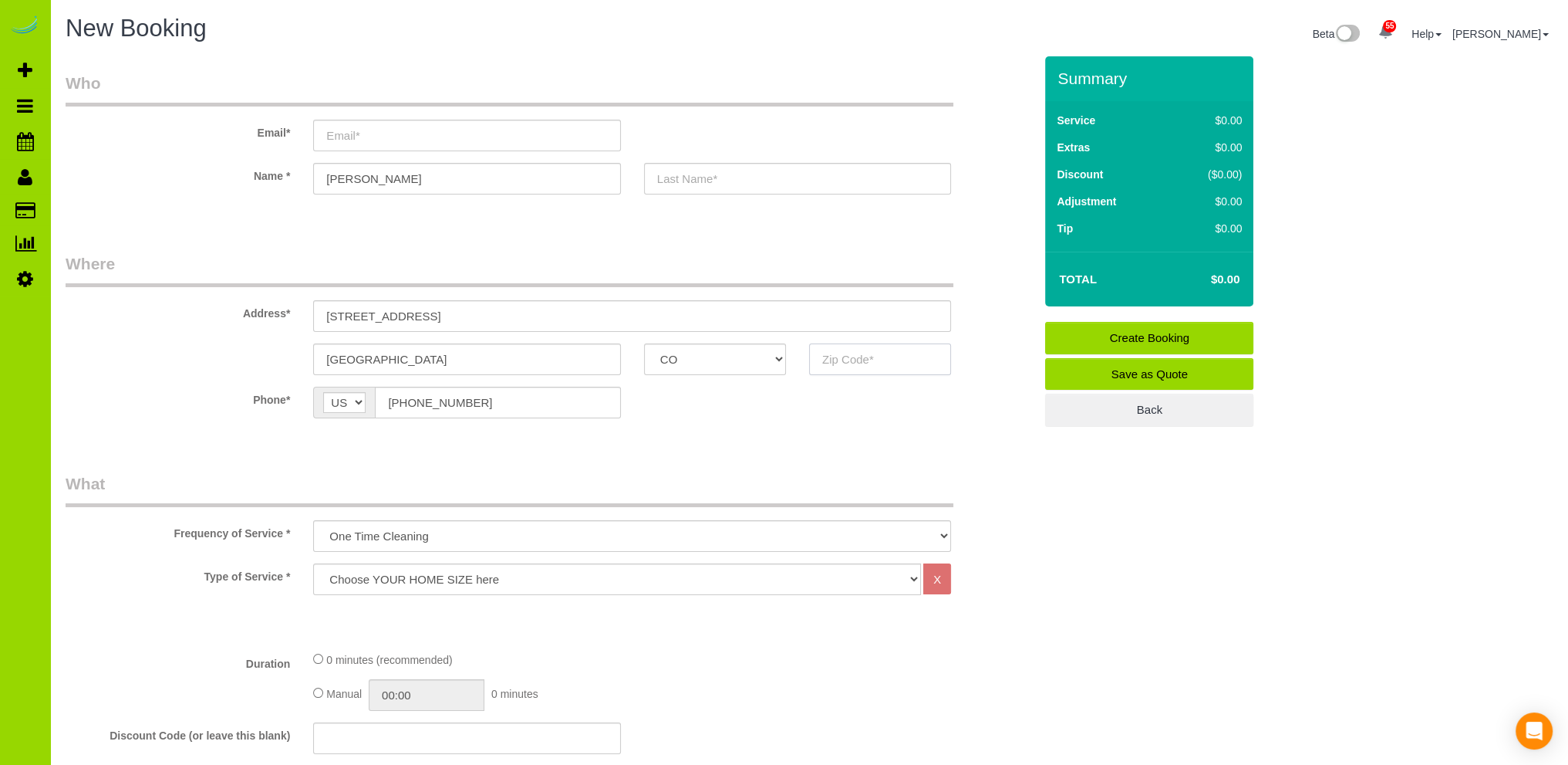
drag, startPoint x: 884, startPoint y: 358, endPoint x: 875, endPoint y: 351, distance: 11.4
click at [883, 358] on input "text" at bounding box center [880, 359] width 141 height 32
type input "80205"
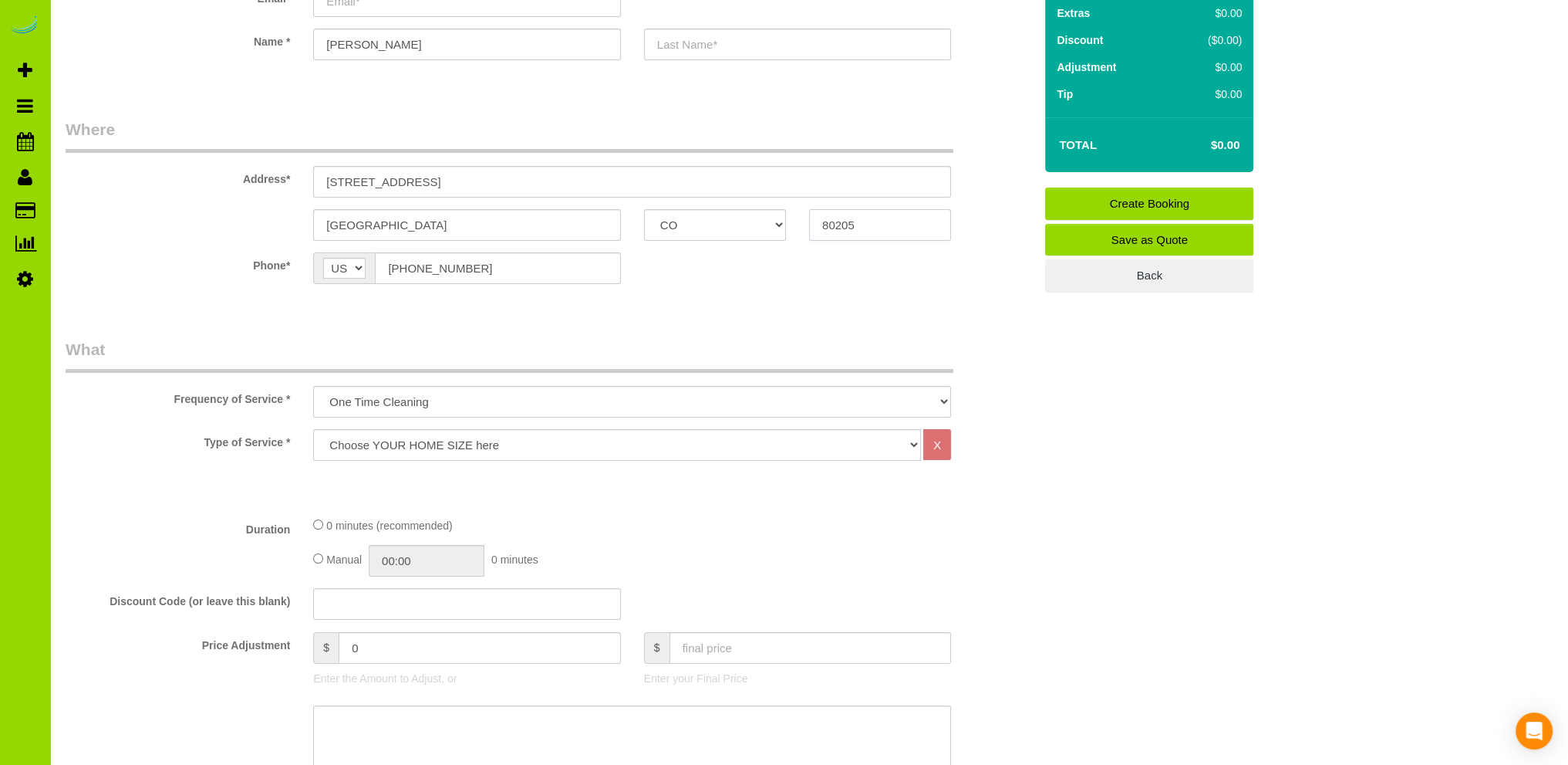
scroll to position [308, 0]
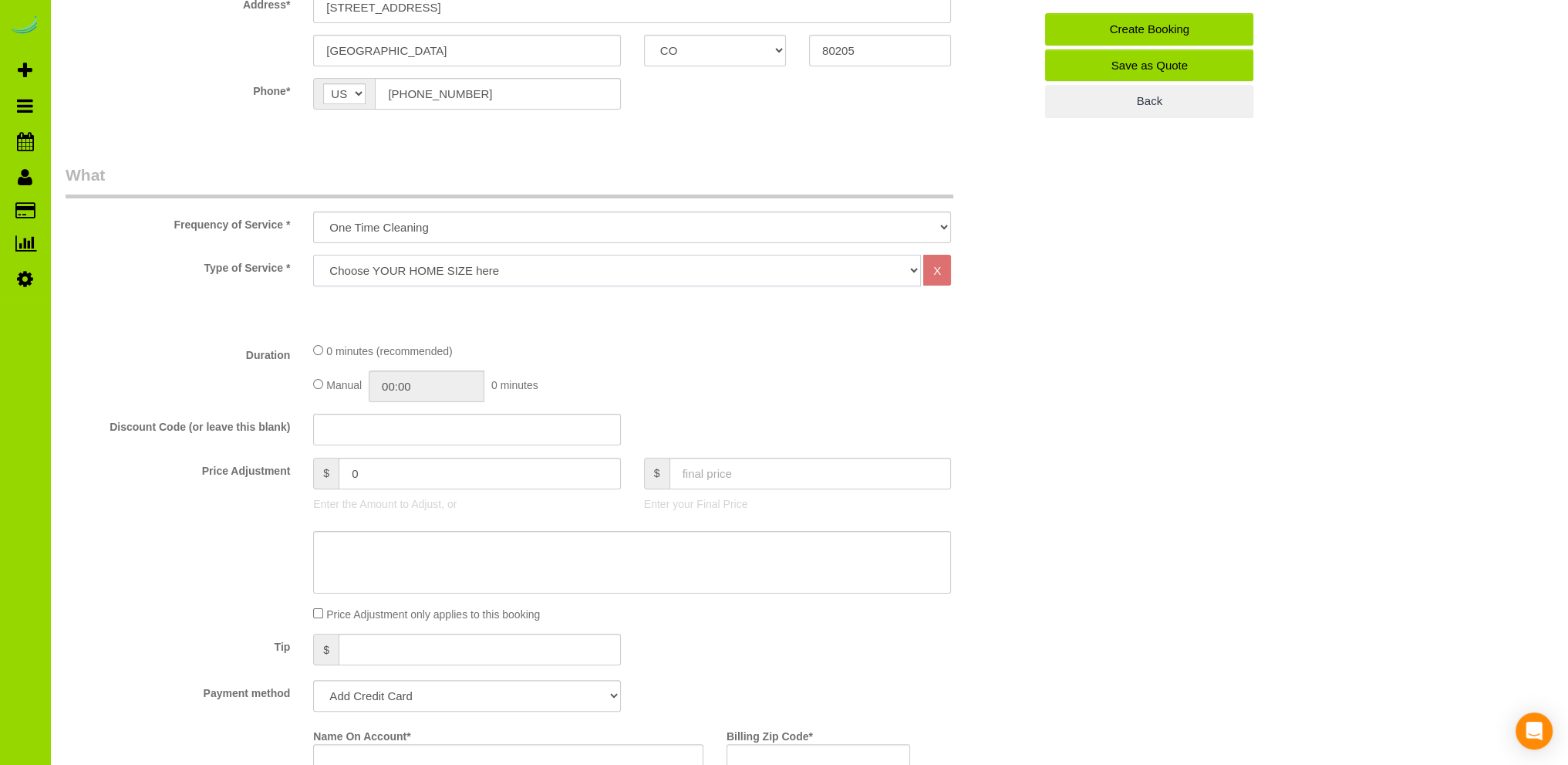
click at [438, 265] on select "Choose YOUR HOME SIZE here Hourly Cleaning 1 - 999 square feet 1,000 - 1,299 sq…" at bounding box center [617, 271] width 608 height 32
select select "34"
click at [313, 255] on select "Choose YOUR HOME SIZE here Hourly Cleaning 1 - 999 square feet 1,000 - 1,299 sq…" at bounding box center [617, 271] width 608 height 32
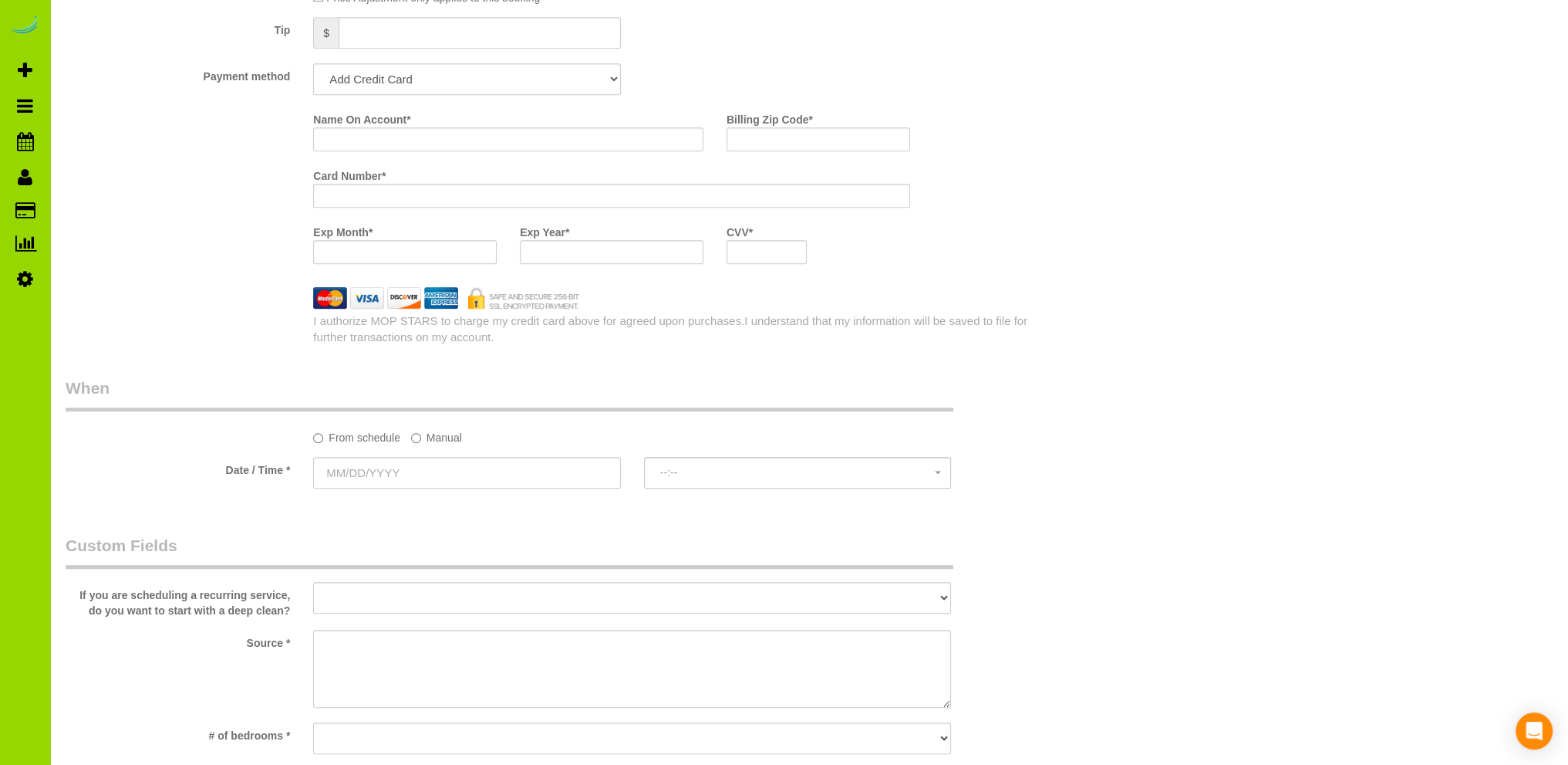
scroll to position [1697, 0]
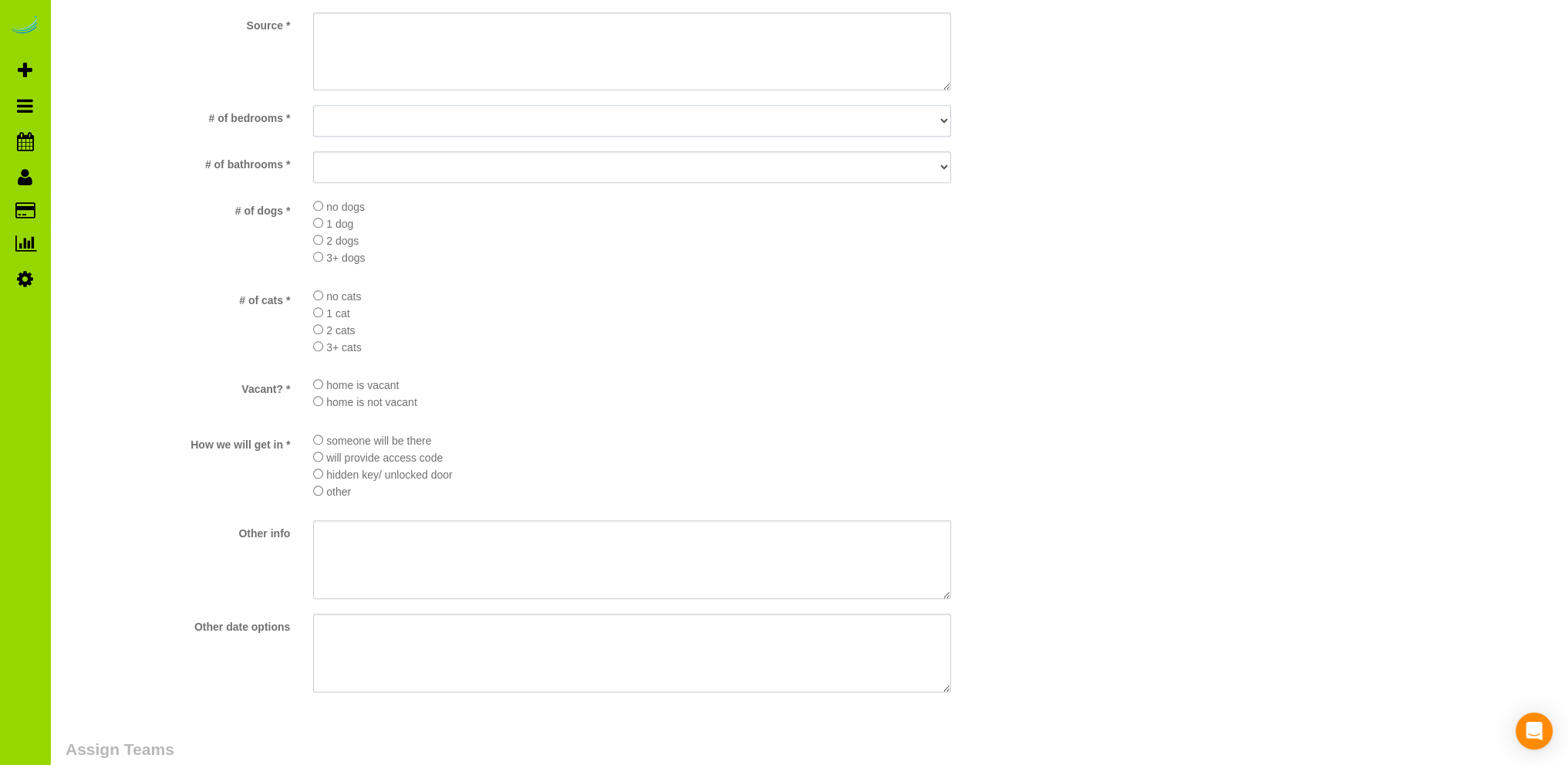
click at [343, 121] on select "No bedrooms 1 bedroom 2 bedrooms 3 bedrooms 4 bedrooms 5 bedrooms 6 bedrooms 7 …" at bounding box center [632, 121] width 637 height 32
select select "number:2"
click at [313, 106] on select "No bedrooms 1 bedroom 2 bedrooms 3 bedrooms 4 bedrooms 5 bedrooms 6 bedrooms 7 …" at bounding box center [632, 121] width 637 height 32
click at [350, 167] on select "No bathrooms 1 bathrooms 1.5 bathrooms 2 bathrooms 2.5 bathrooms 3 bathrooms 3.…" at bounding box center [632, 167] width 637 height 32
select select "number:11"
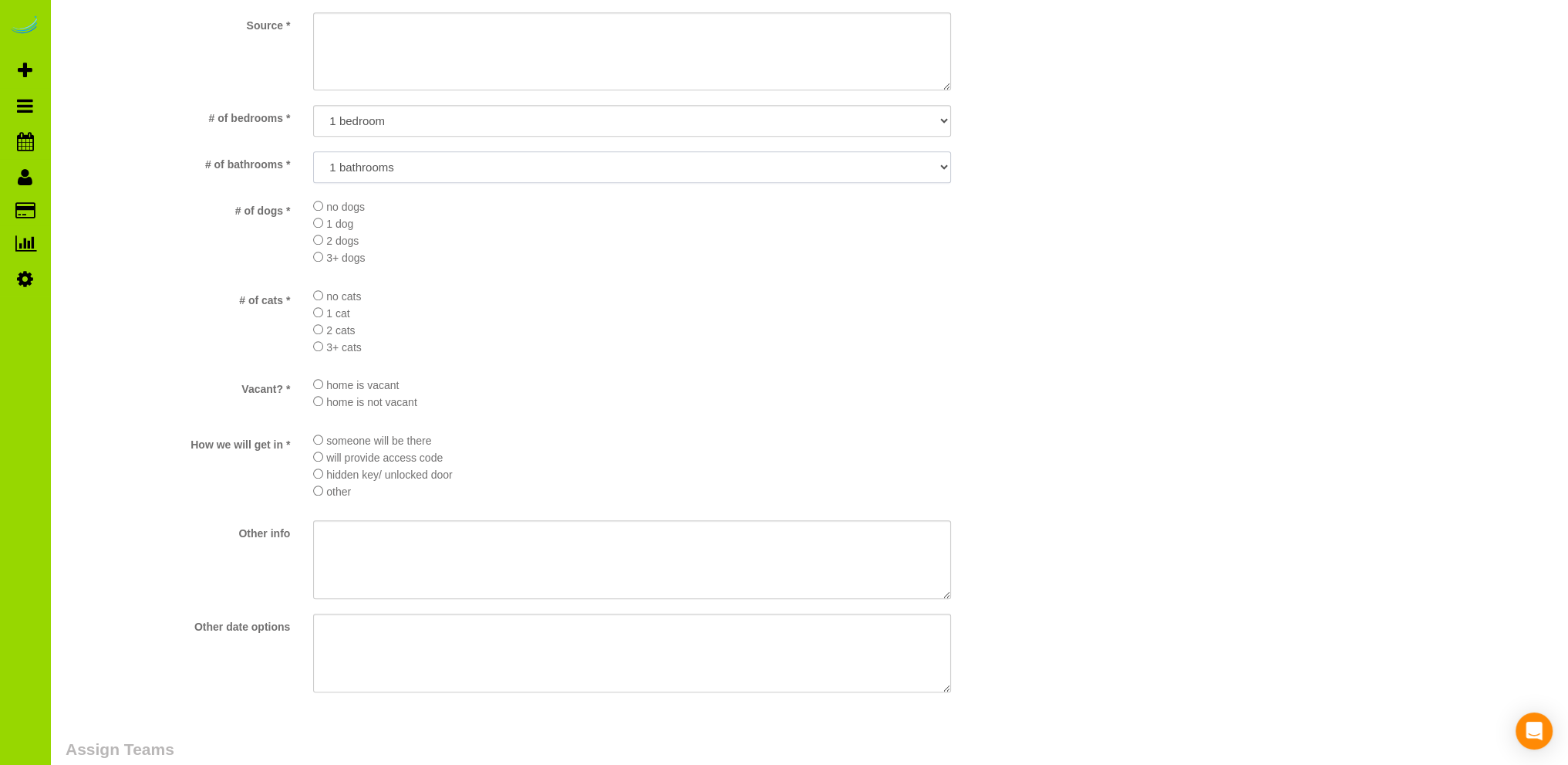
click at [313, 152] on select "No bathrooms 1 bathrooms 1.5 bathrooms 2 bathrooms 2.5 bathrooms 3 bathrooms 3.…" at bounding box center [632, 167] width 637 height 32
click at [592, 355] on li "3+ cats" at bounding box center [632, 346] width 637 height 17
click at [620, 371] on sui-booking-custom-fields "If you are scheduling a recurring service, do you want to start with a deep cle…" at bounding box center [550, 306] width 967 height 778
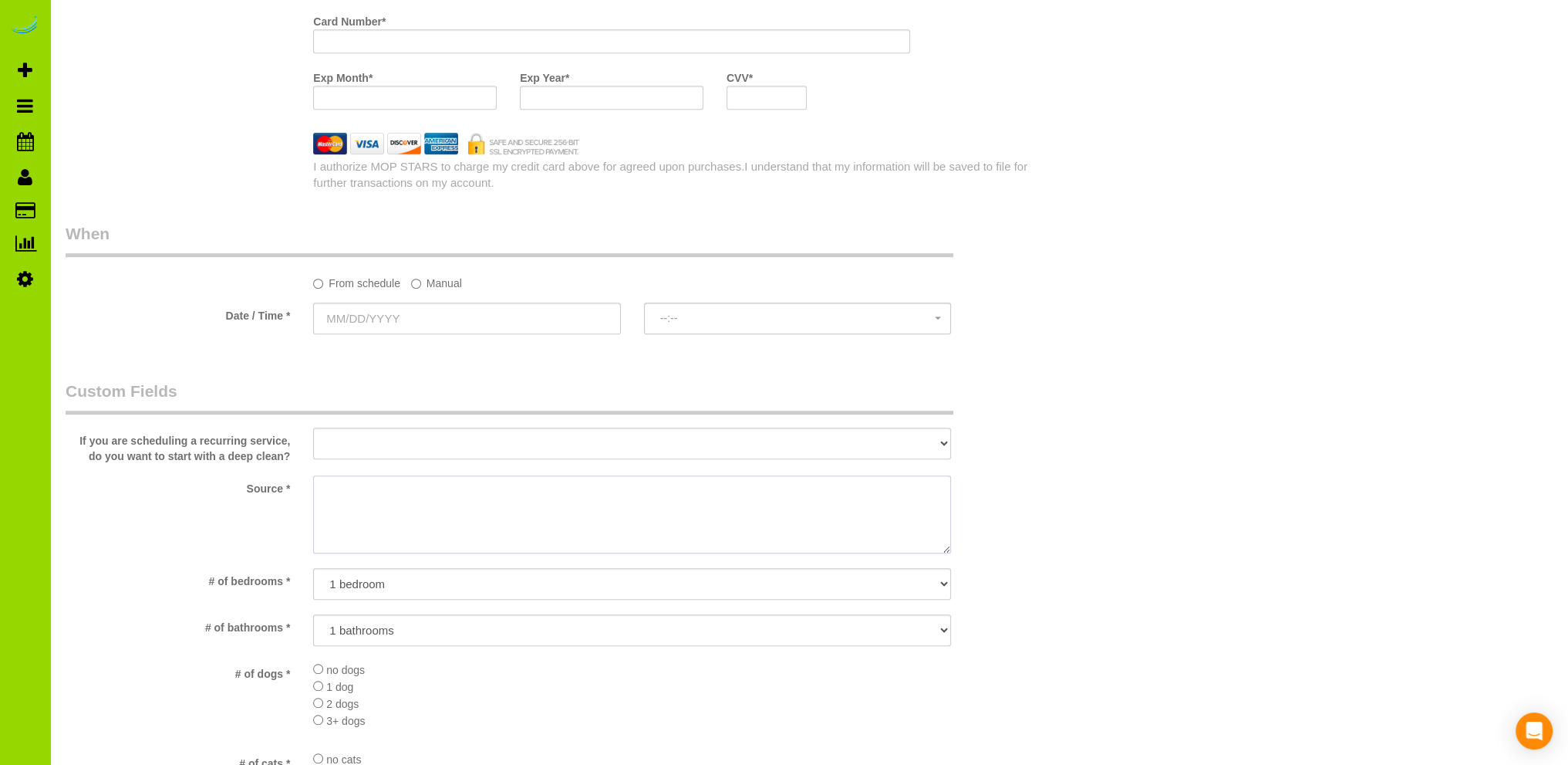
click at [354, 496] on textarea at bounding box center [632, 514] width 637 height 78
type textarea "Internet. Google"
click at [1065, 387] on div "Who Email* Name * [GEOGRAPHIC_DATA] Where Address* [STREET_ADDRESS] [GEOGRAPHIC…" at bounding box center [809, 229] width 1487 height 2816
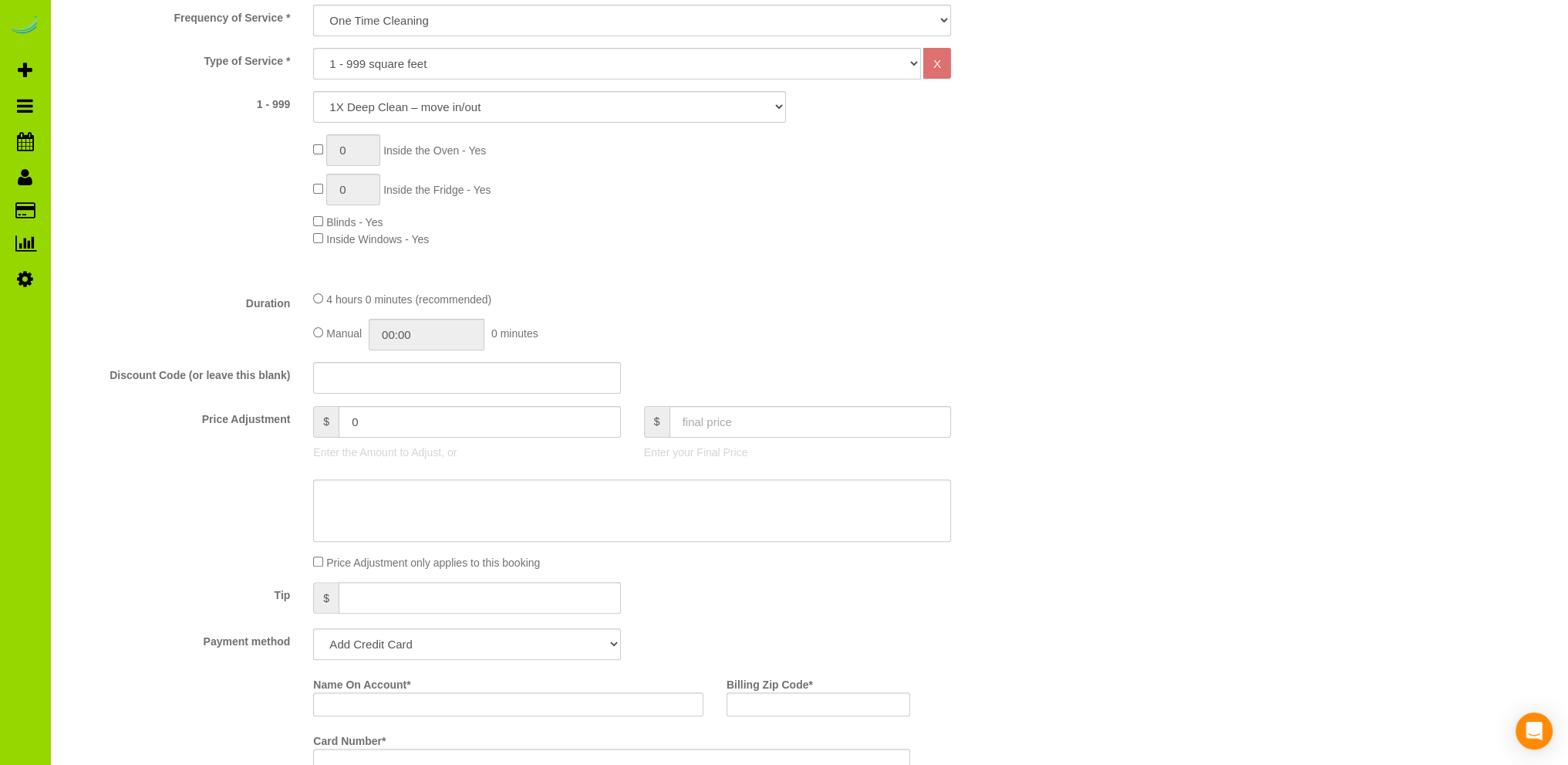
scroll to position [463, 0]
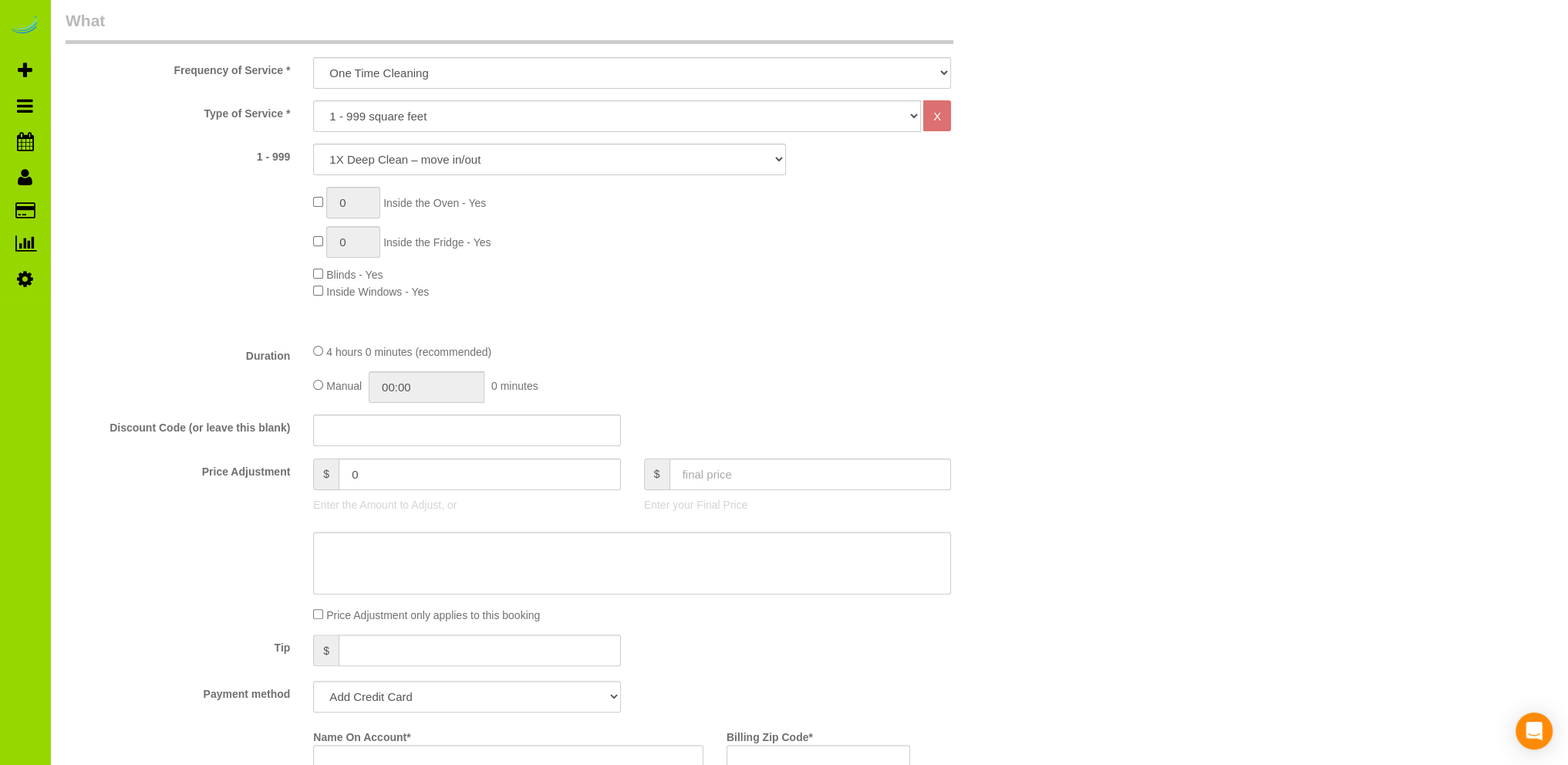
click at [672, 303] on div "Type of Service * Choose YOUR HOME SIZE here Hourly Cleaning 1 - 999 square fee…" at bounding box center [550, 215] width 967 height 230
type input "04:30"
click at [637, 336] on fieldset "What Frequency of Service * One Time Cleaning Weekly Cleaning Biweekly Cleaning…" at bounding box center [550, 486] width 967 height 954
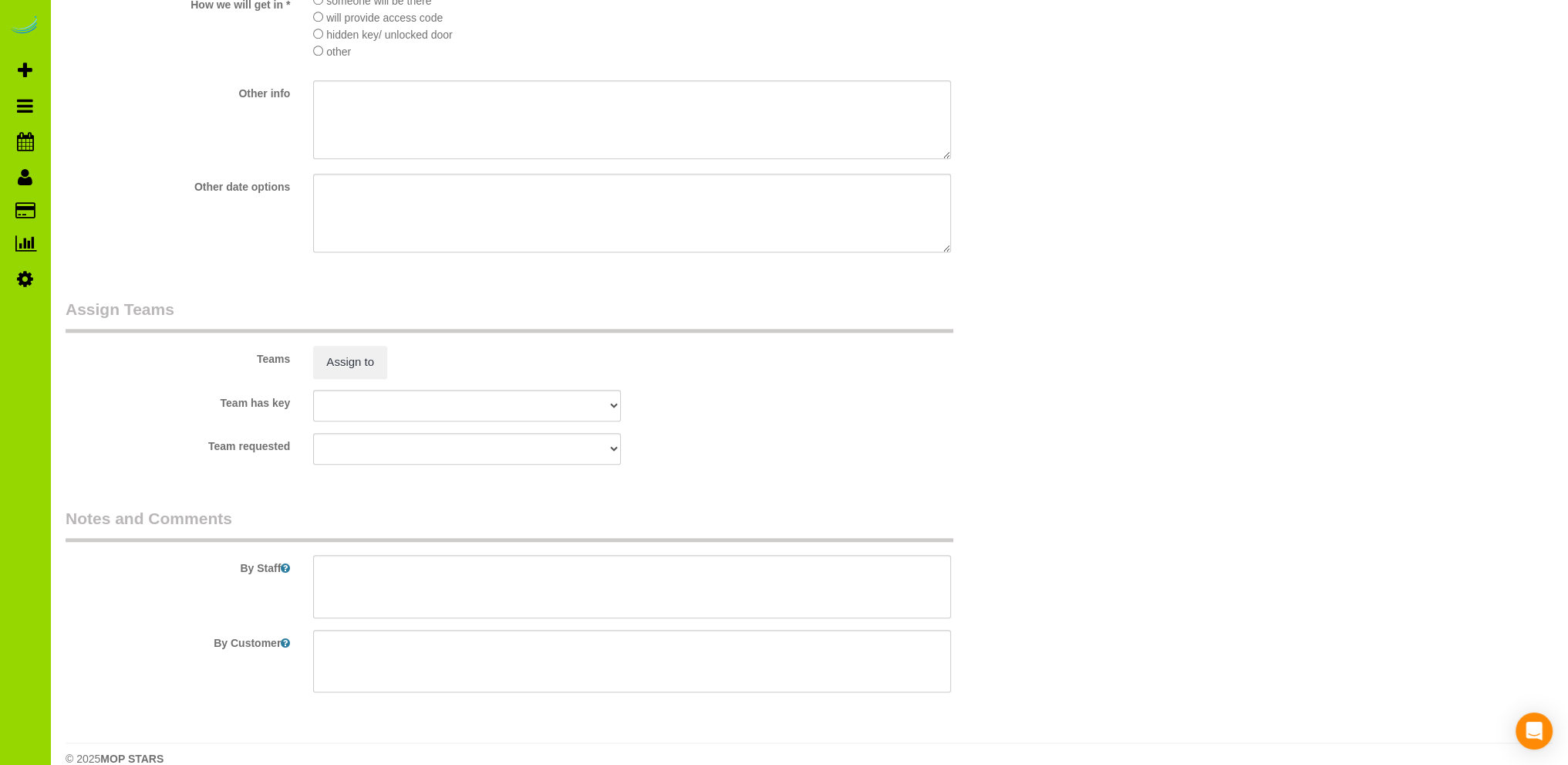
scroll to position [2160, 0]
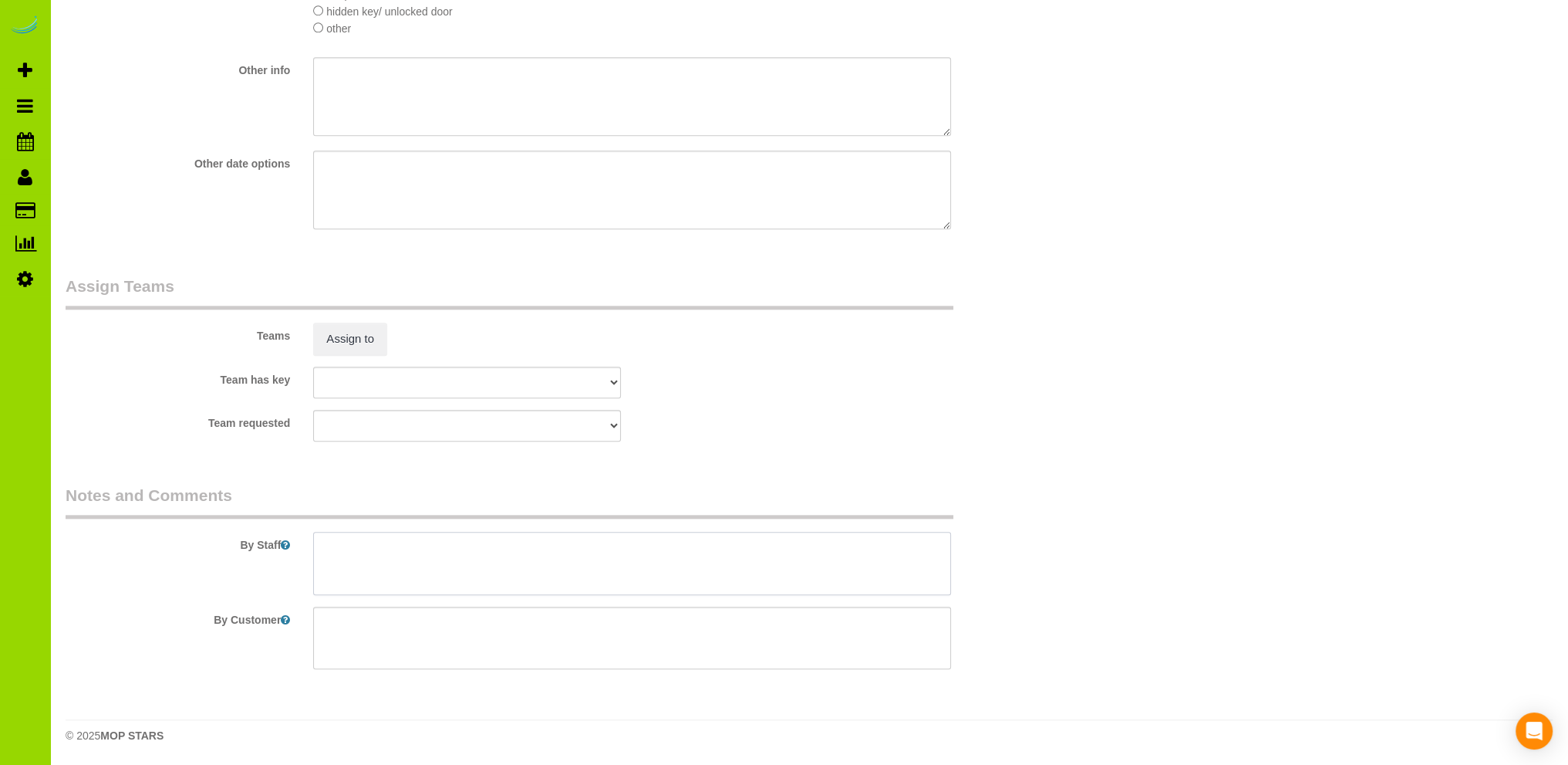
click at [414, 553] on textarea at bounding box center [632, 563] width 637 height 63
click at [425, 553] on textarea at bounding box center [632, 563] width 637 height 63
type textarea "- Est 4.5 hours. - [DATE]."
click at [708, 388] on div "Team has key [GEOGRAPHIC_DATA][PERSON_NAME] ANGEL DESI [PERSON_NAME] [PERSON_NA…" at bounding box center [549, 383] width 991 height 32
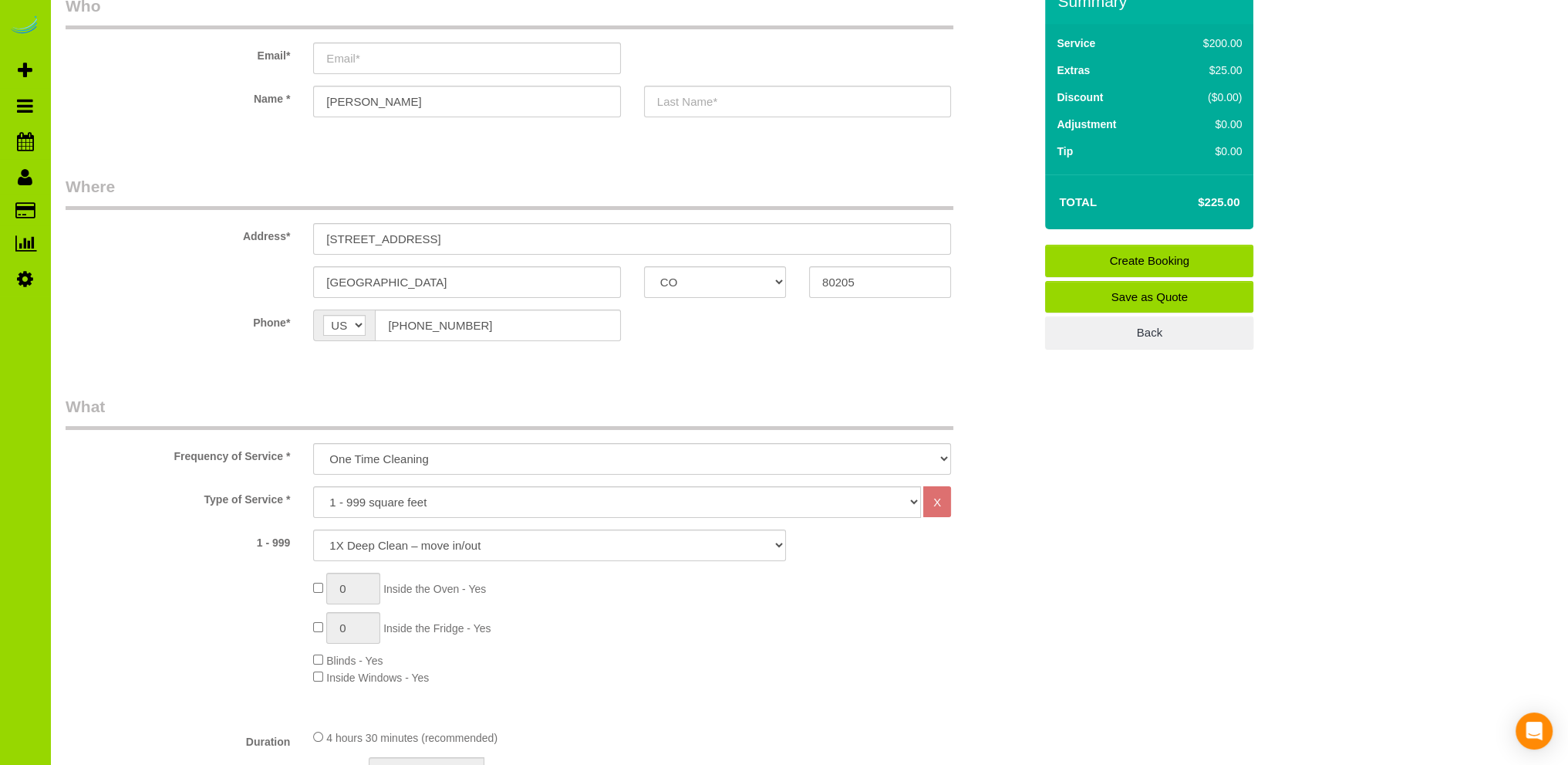
scroll to position [0, 0]
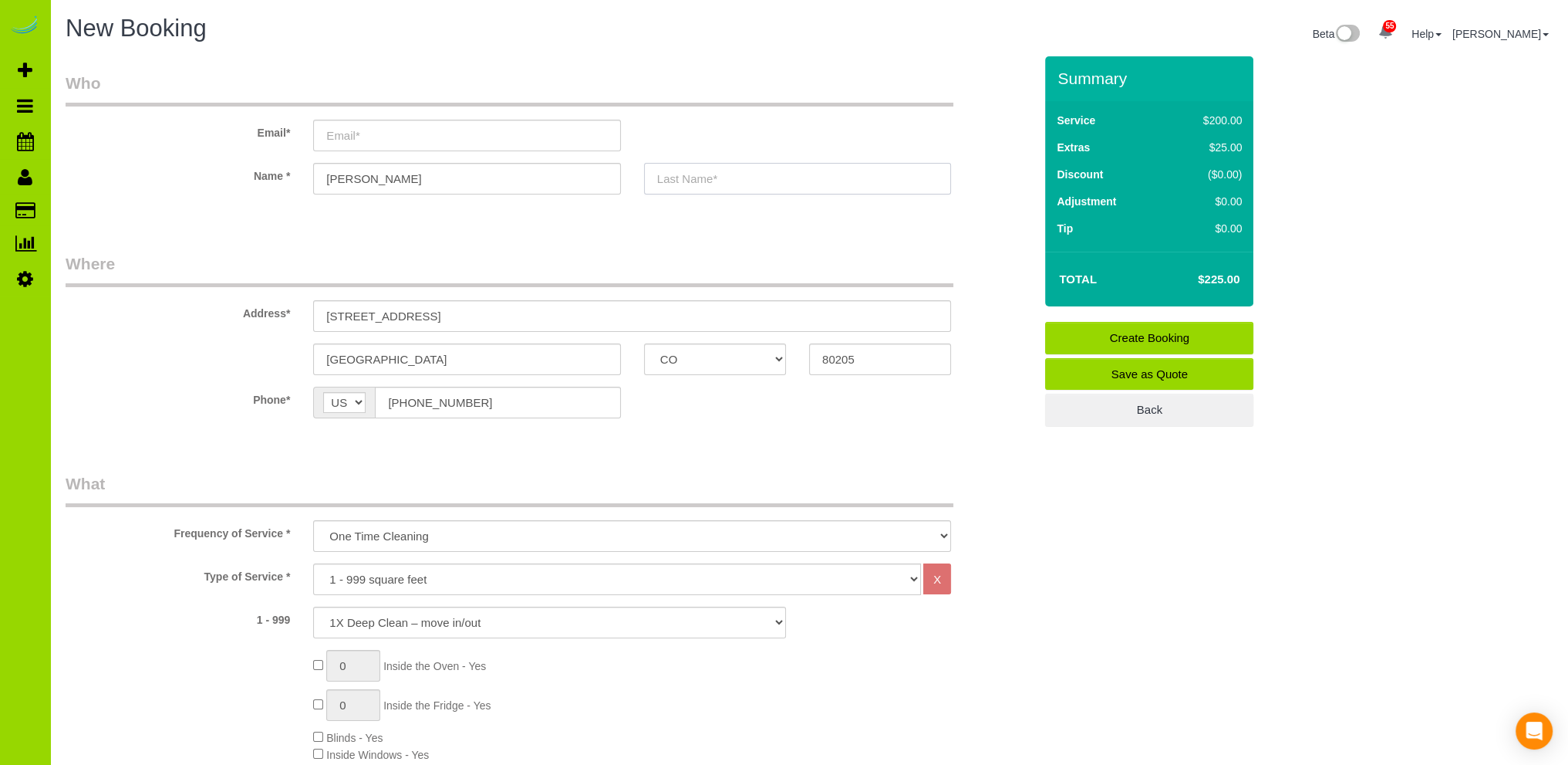
click at [680, 172] on input "text" at bounding box center [798, 179] width 307 height 32
type input "[PERSON_NAME]"
click at [388, 129] on input "email" at bounding box center [467, 136] width 307 height 32
type input "[EMAIL_ADDRESS][DOMAIN_NAME]"
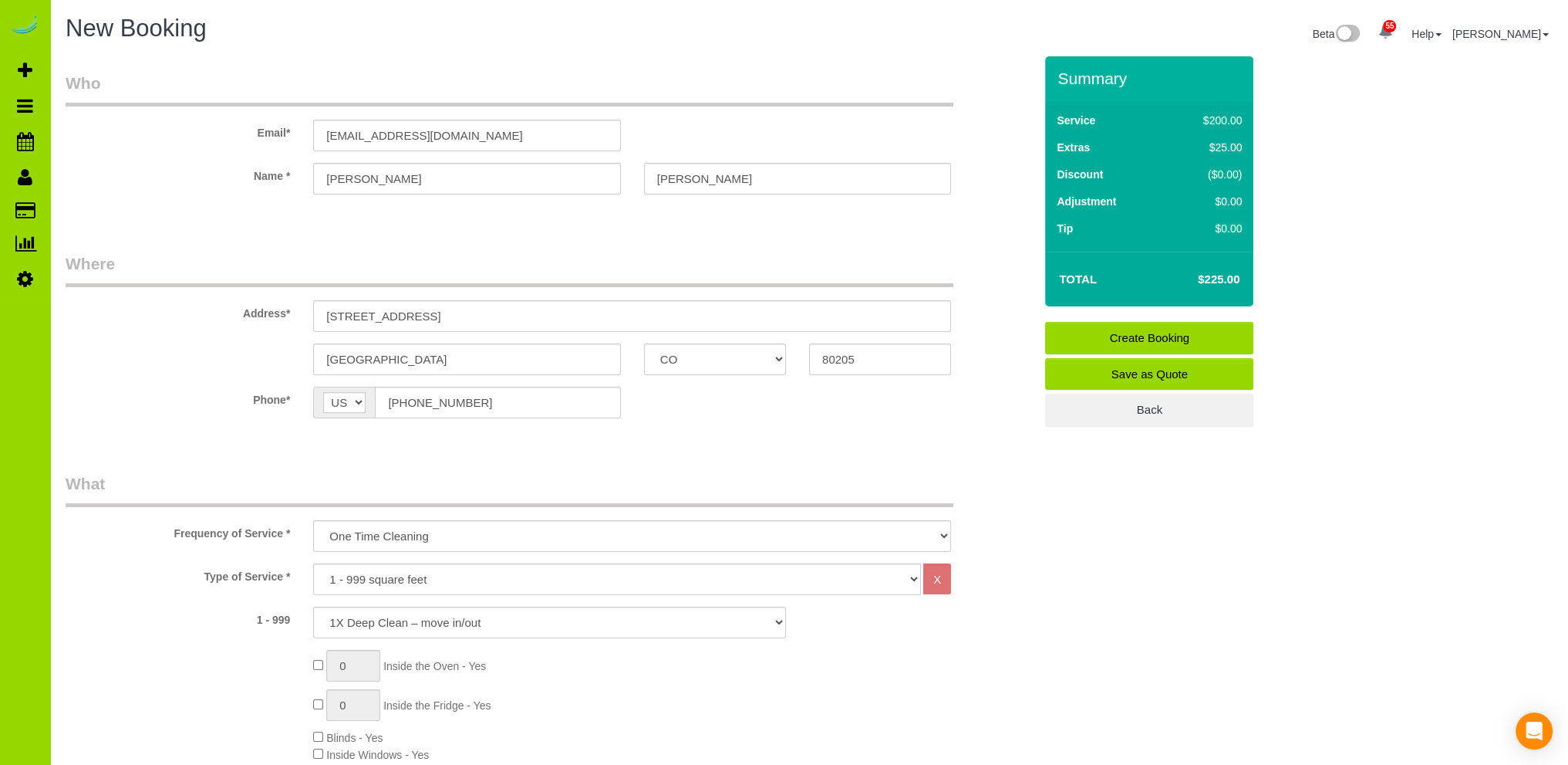
click at [1151, 371] on link "Save as Quote" at bounding box center [1148, 374] width 208 height 32
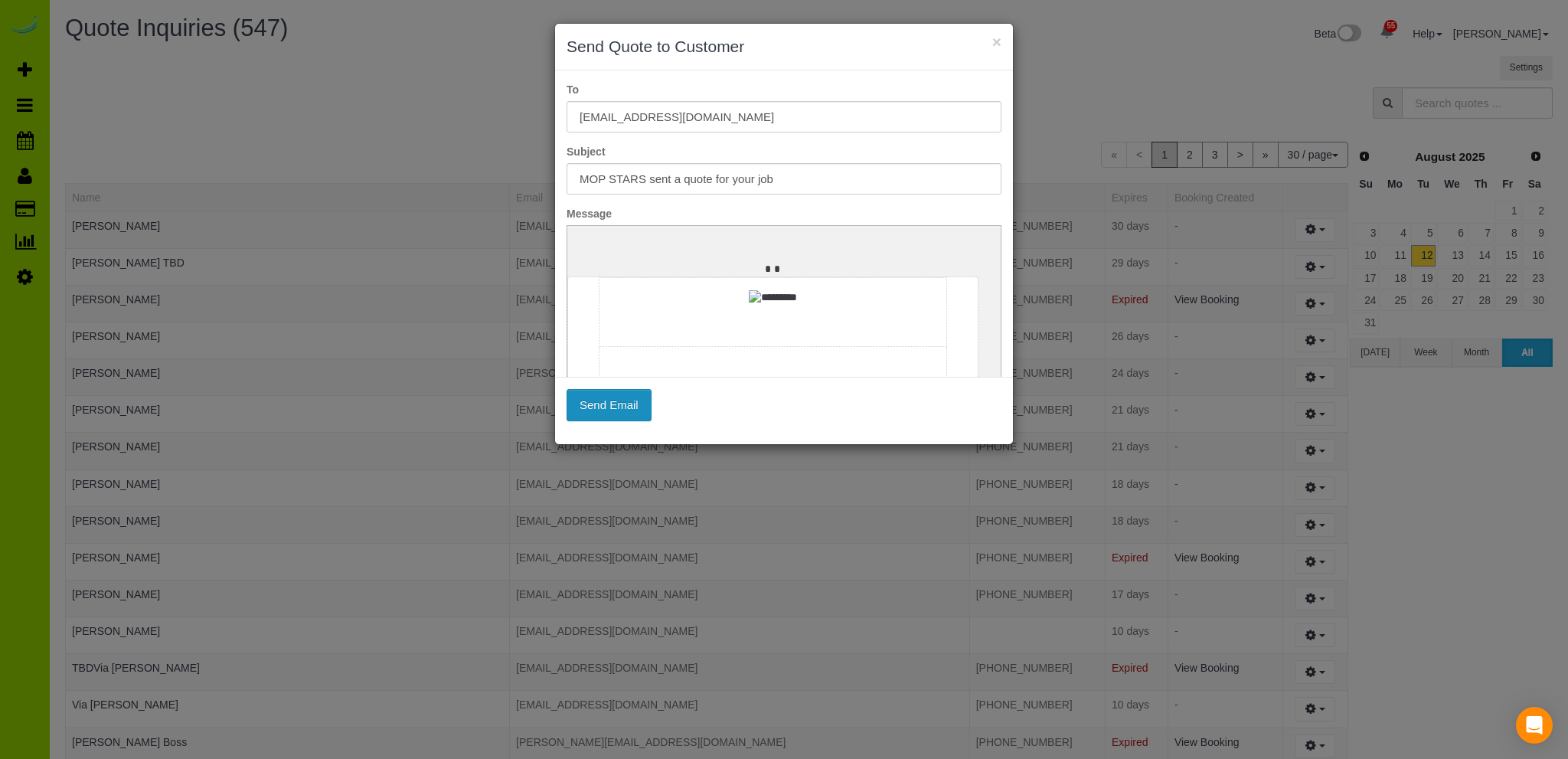
click at [623, 398] on button "Send Email" at bounding box center [608, 405] width 85 height 32
